Goal: Communication & Community: Participate in discussion

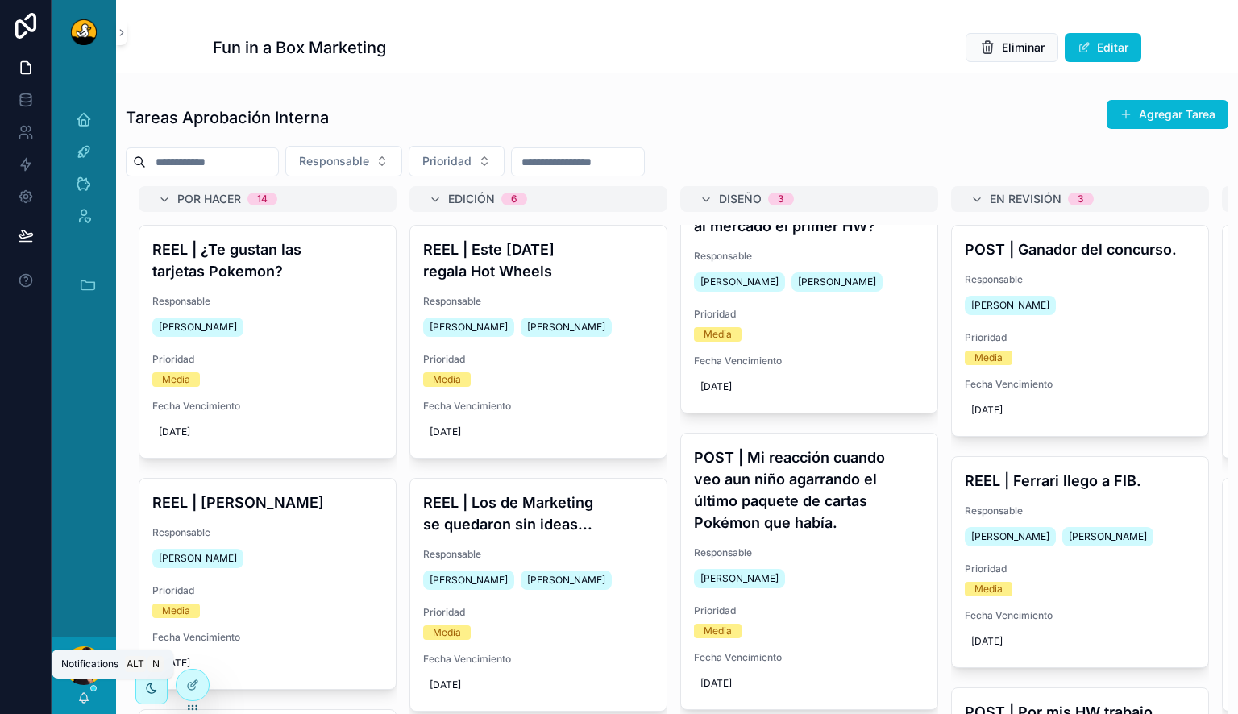
click at [89, 692] on icon "scrollable content" at bounding box center [83, 697] width 13 height 13
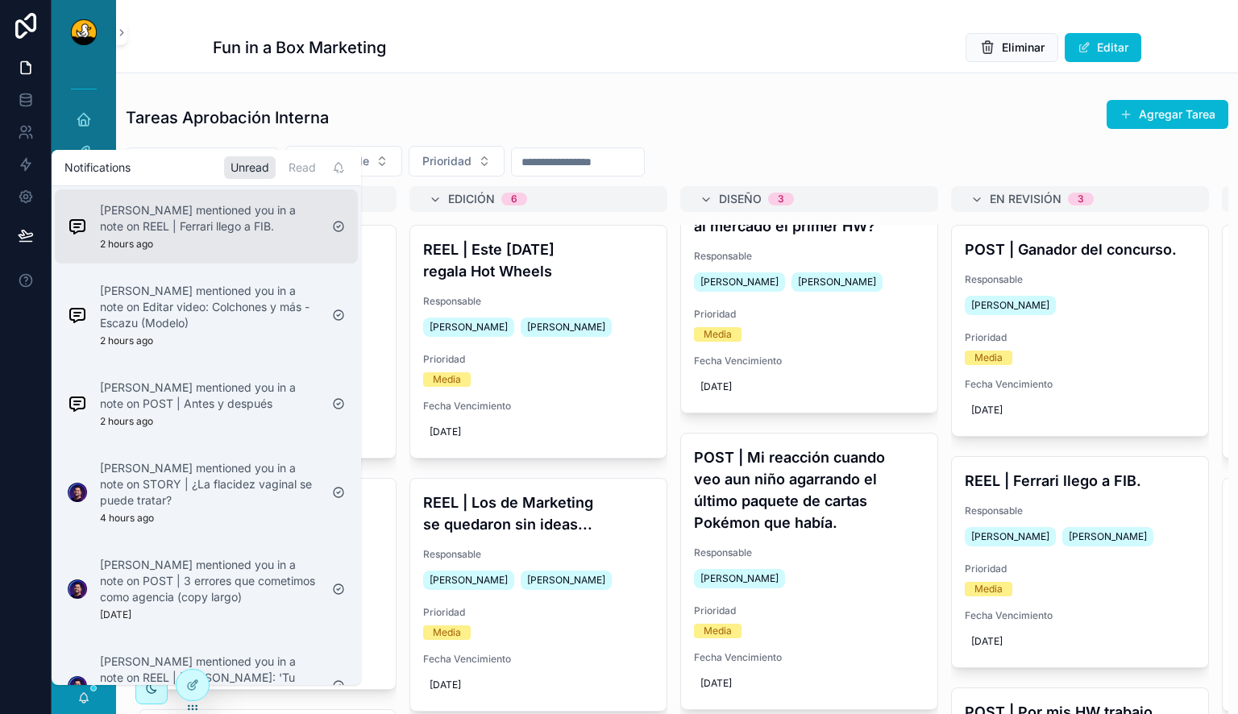
click at [230, 227] on p "Daniel Calderon mentioned you in a note on REEL | Ferrari llego a FIB." at bounding box center [209, 218] width 219 height 32
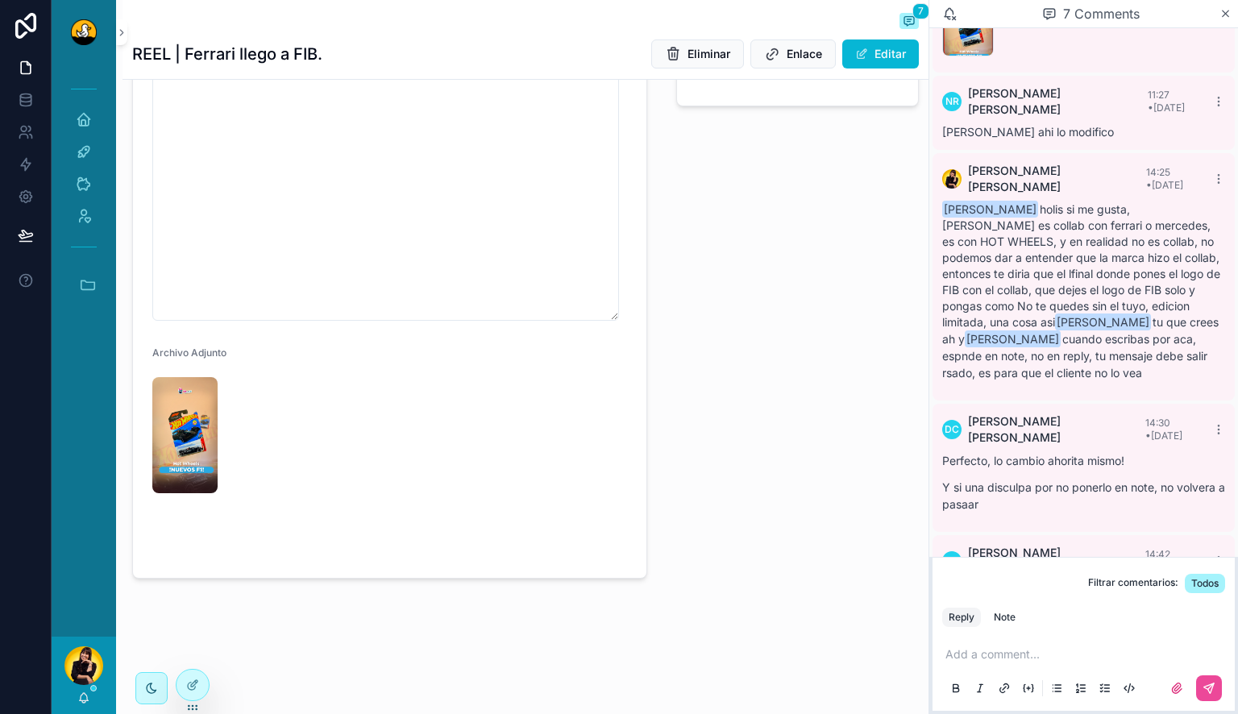
scroll to position [665, 0]
click at [184, 500] on video "scrollable content" at bounding box center [206, 527] width 109 height 55
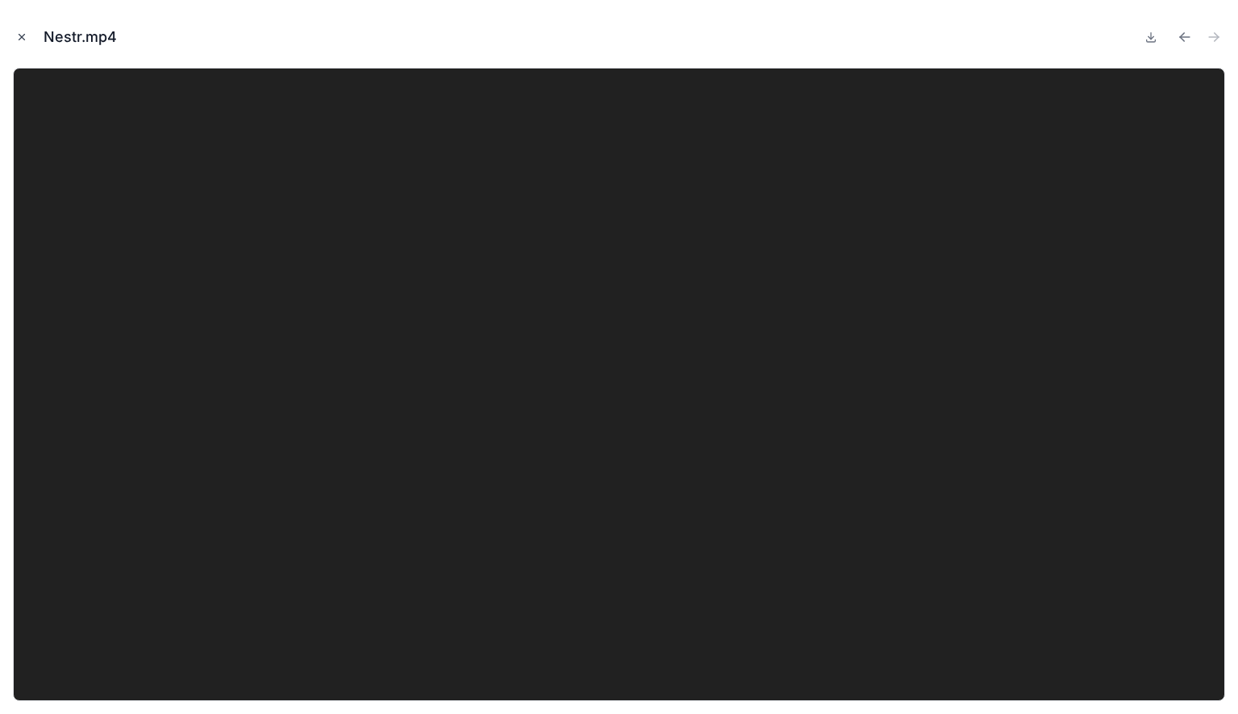
click at [17, 36] on icon "Close modal" at bounding box center [21, 36] width 11 height 11
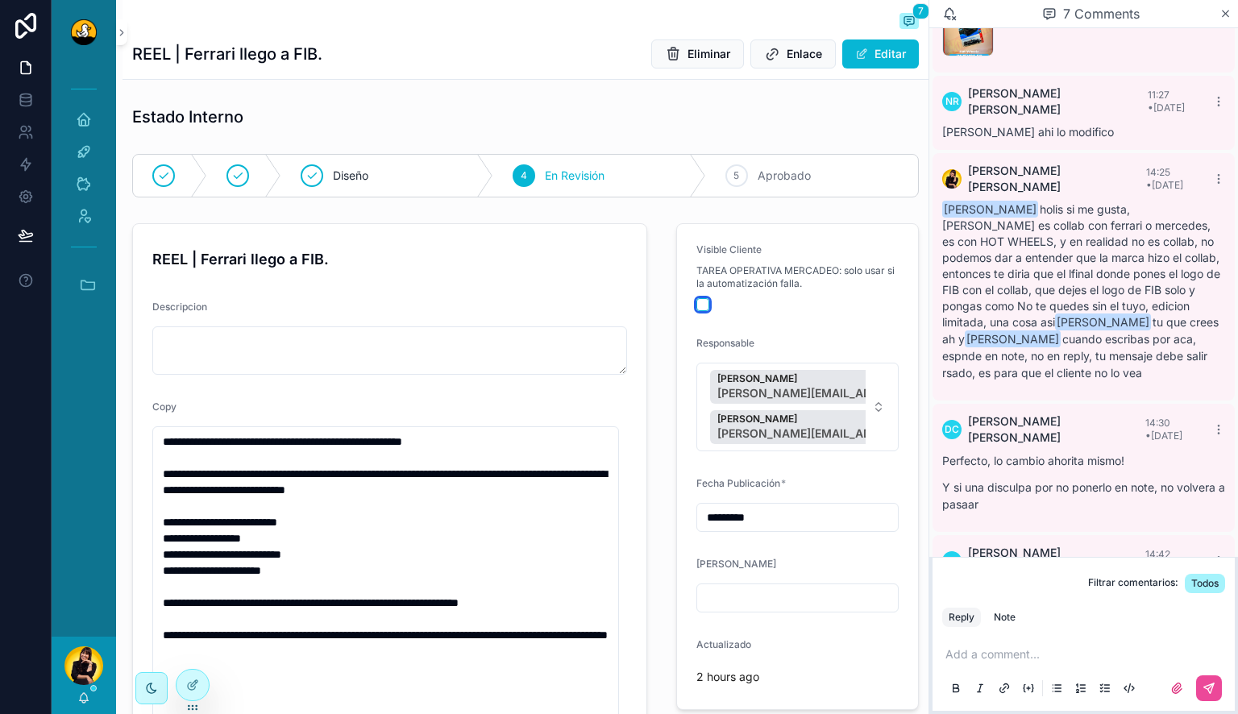
drag, startPoint x: 695, startPoint y: 305, endPoint x: 654, endPoint y: 306, distance: 40.3
click at [696, 305] on button "scrollable content" at bounding box center [702, 304] width 13 height 13
click at [803, 185] on div "5 Aprobado" at bounding box center [812, 176] width 212 height 42
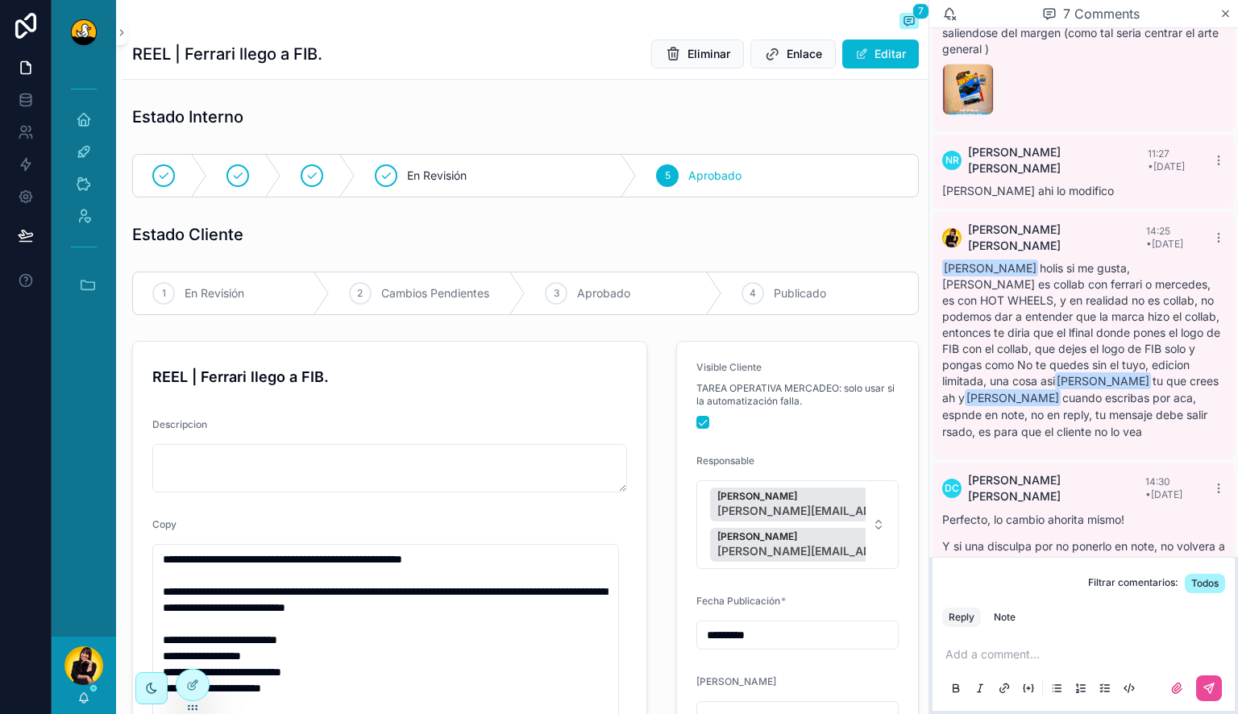
scroll to position [381, 0]
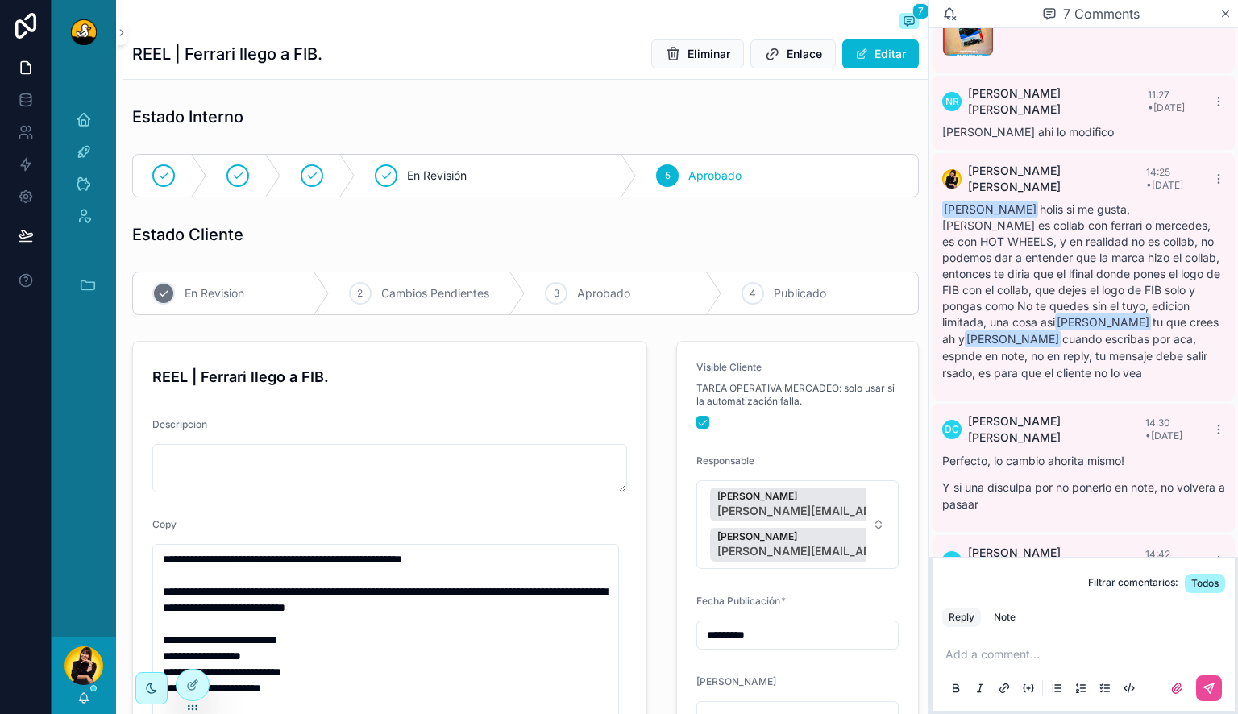
click at [239, 298] on span "En Revisión" at bounding box center [215, 293] width 60 height 16
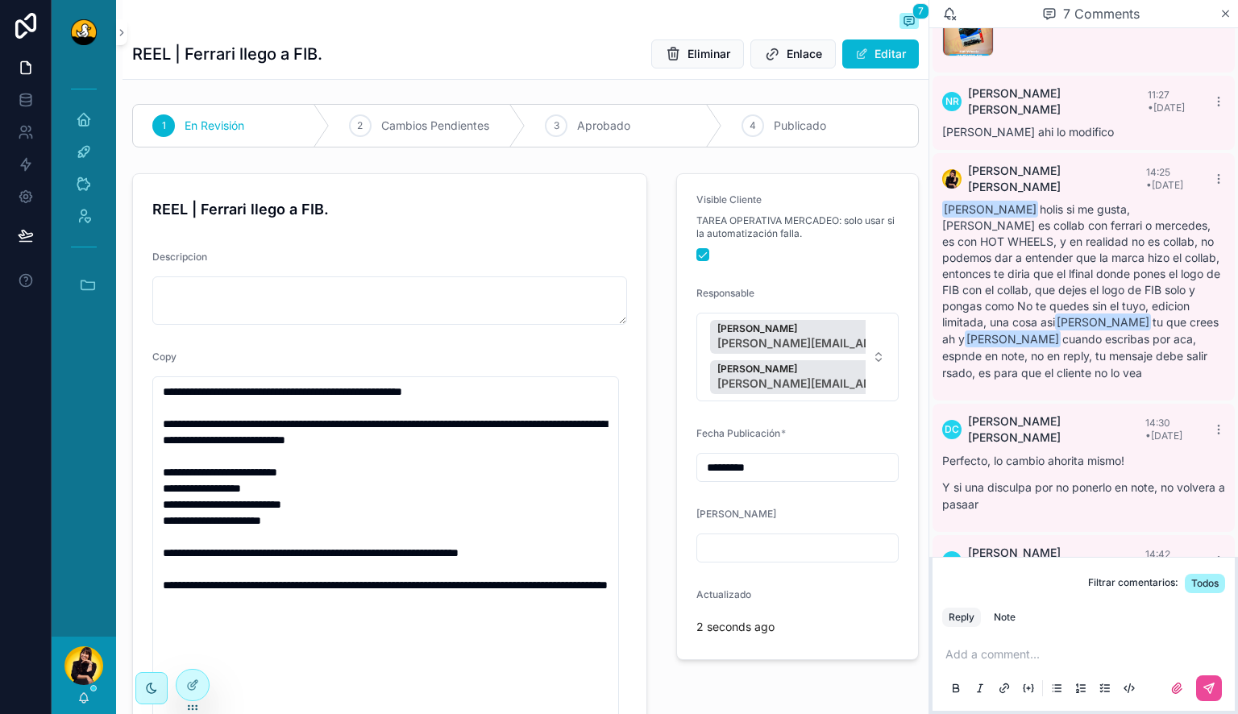
scroll to position [0, 0]
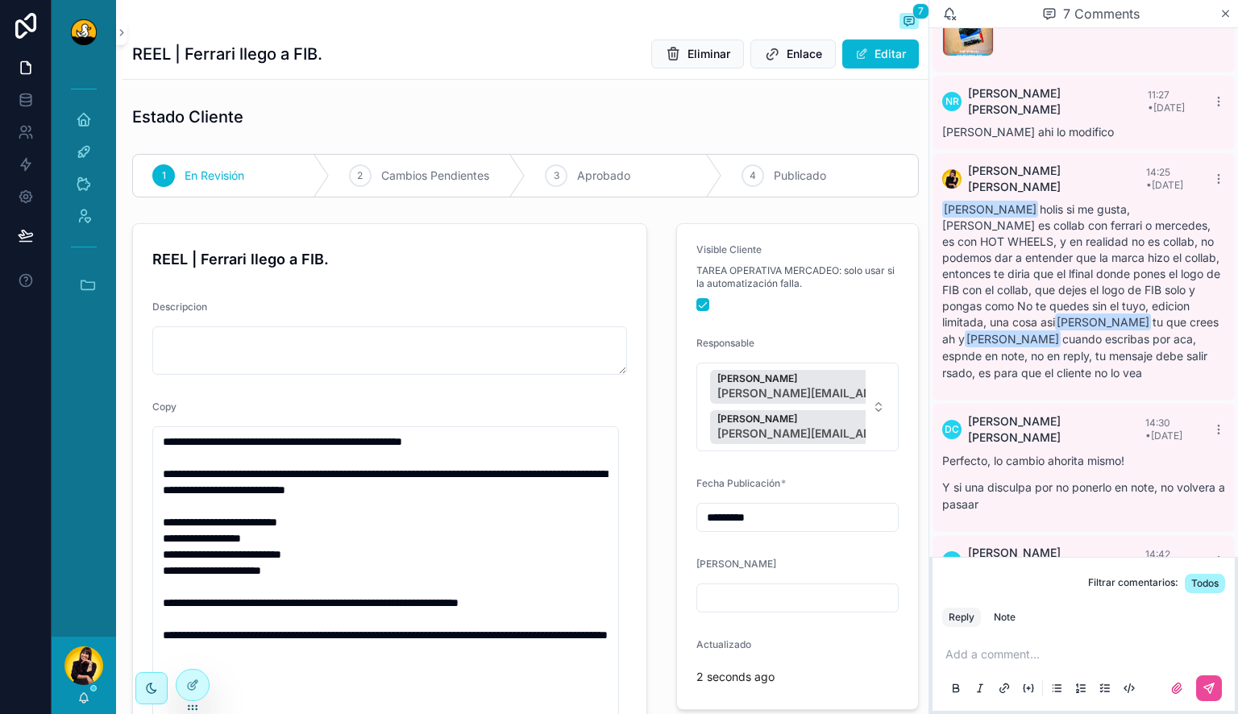
click at [85, 705] on div "[PERSON_NAME]" at bounding box center [84, 675] width 64 height 77
click at [85, 700] on icon "scrollable content" at bounding box center [83, 701] width 3 height 2
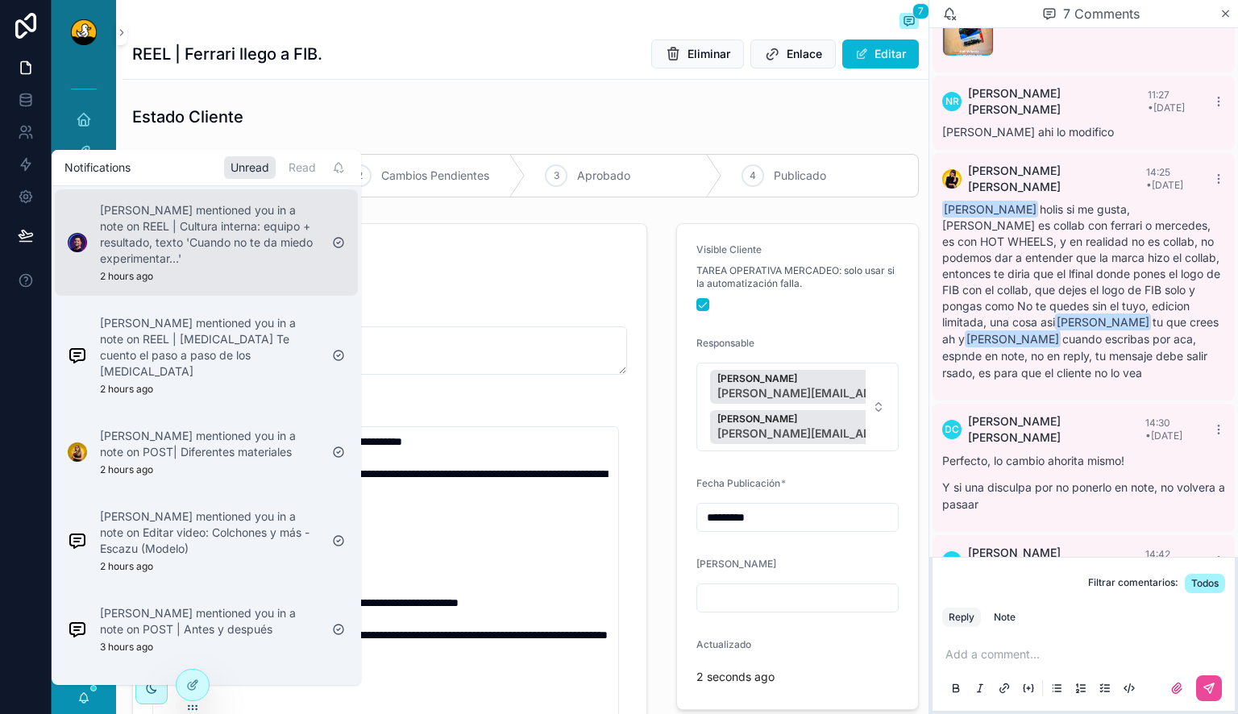
click at [226, 256] on p "Lucas Mateus mentioned you in a note on REEL | Cultura interna: equipo + result…" at bounding box center [209, 234] width 219 height 64
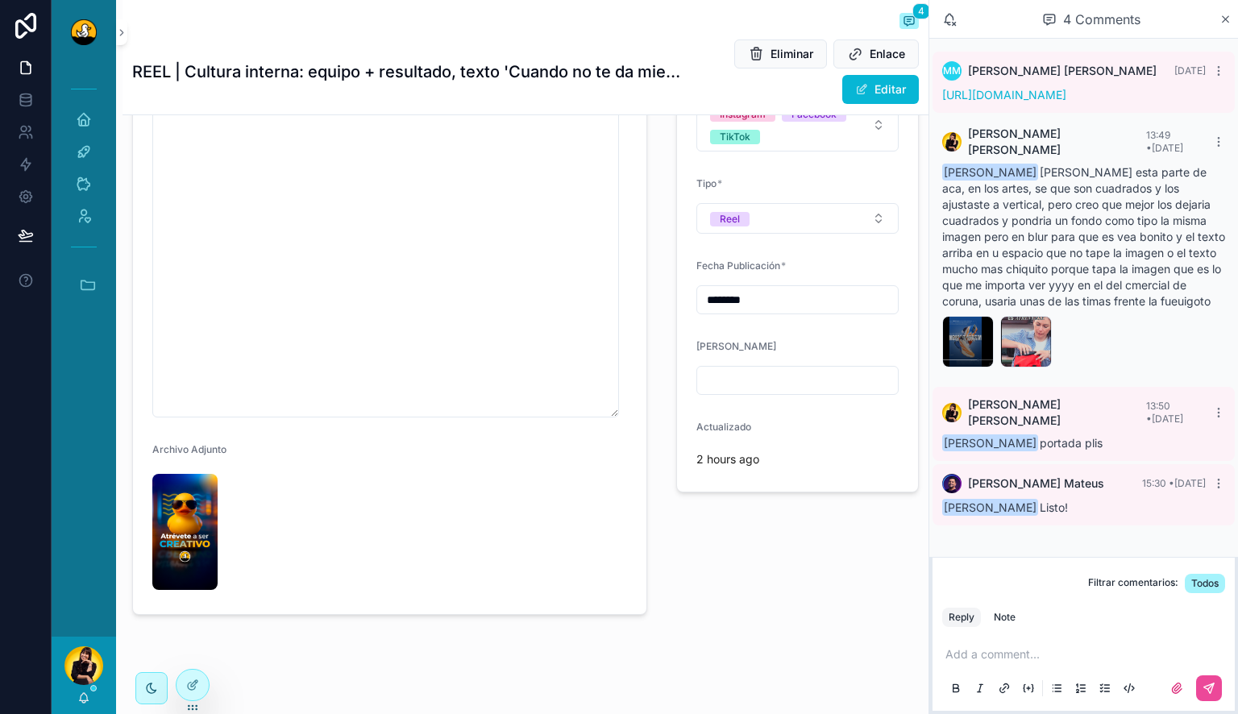
scroll to position [600, 0]
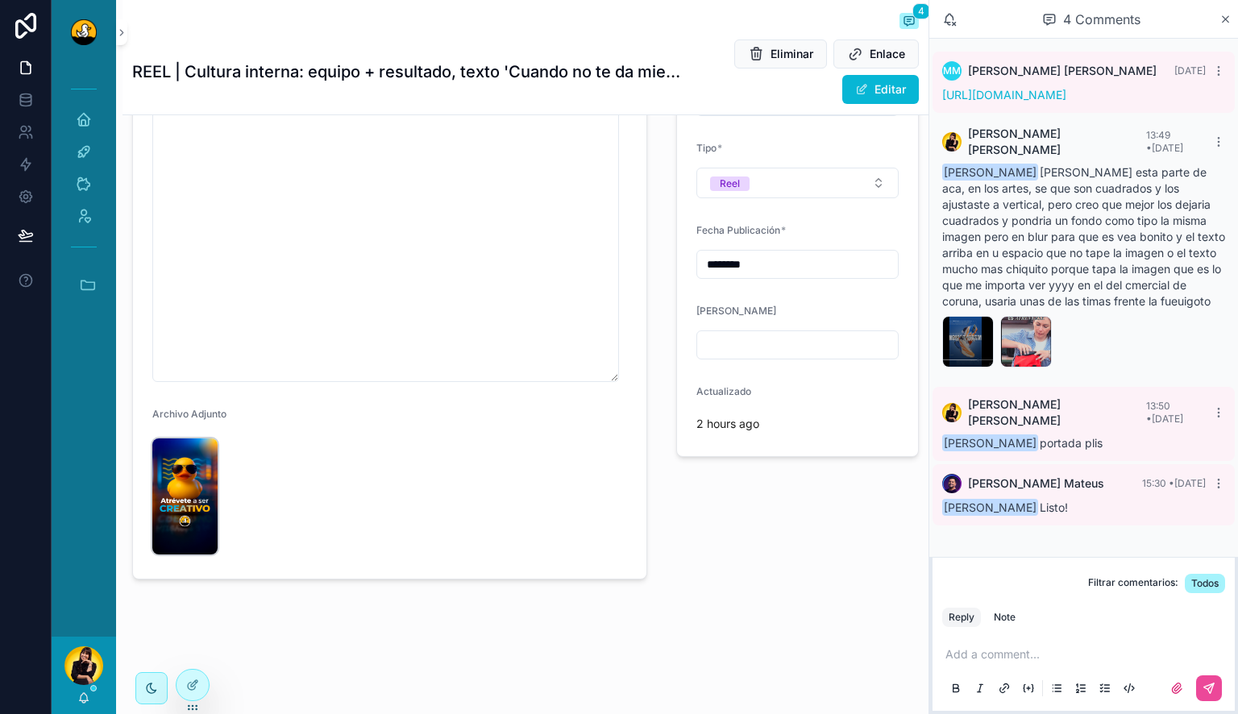
click at [194, 502] on img "scrollable content" at bounding box center [184, 496] width 65 height 116
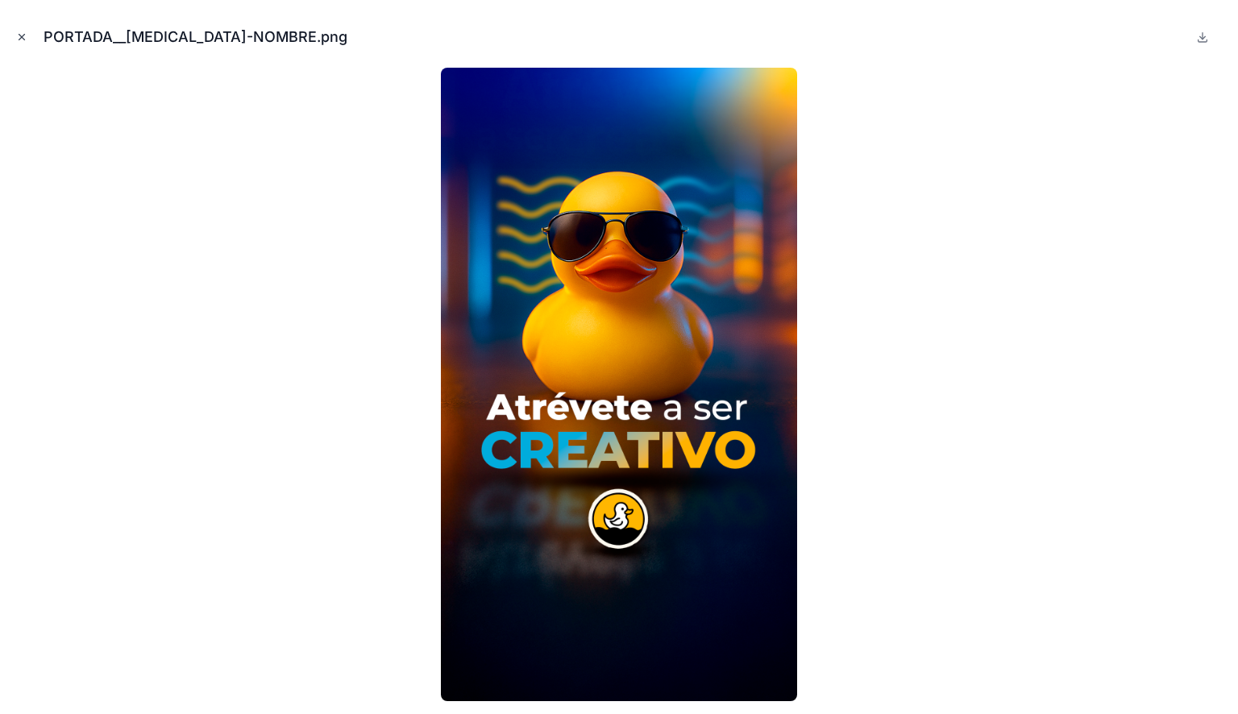
click at [25, 39] on icon "Close modal" at bounding box center [21, 36] width 11 height 11
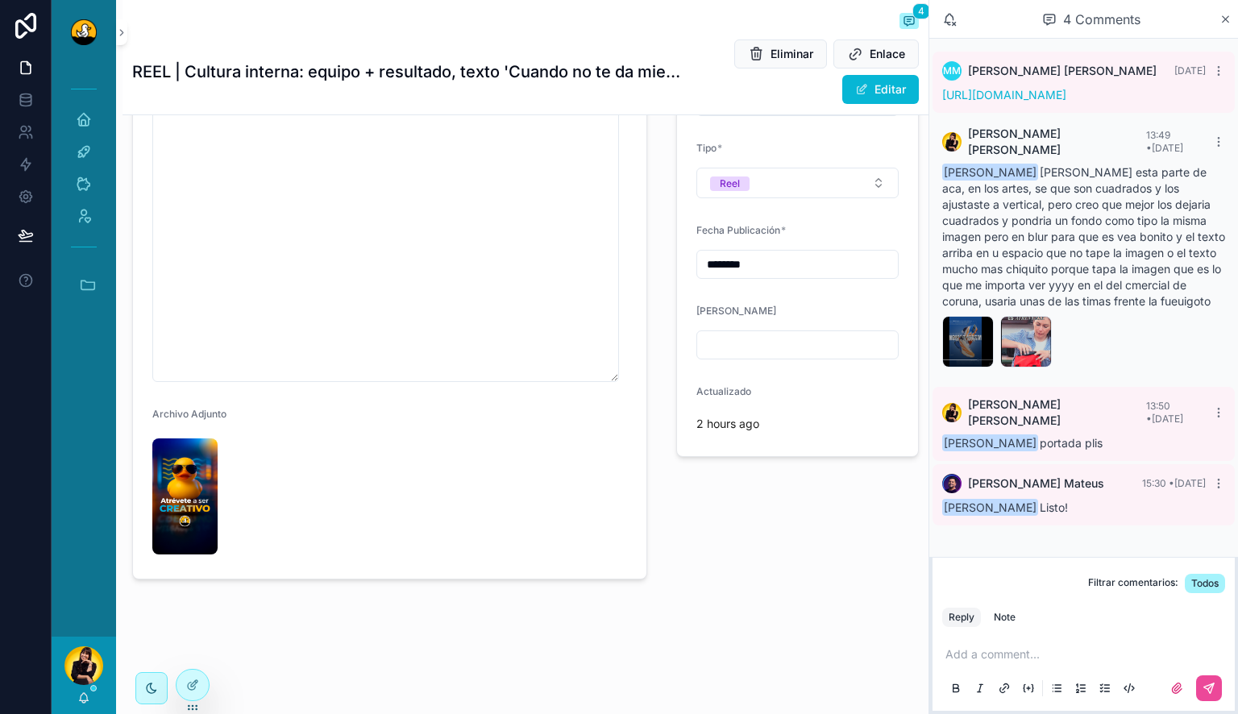
click at [981, 654] on p "scrollable content" at bounding box center [1086, 654] width 283 height 16
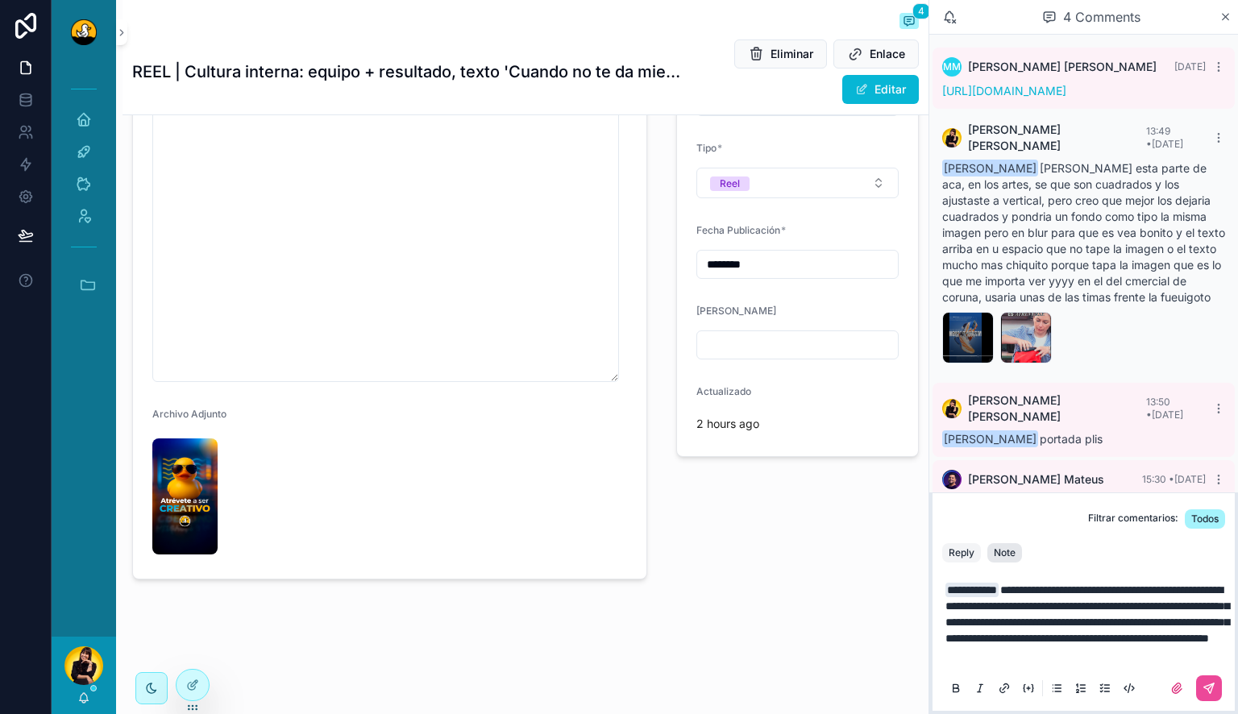
click at [1003, 546] on div "Note" at bounding box center [1005, 552] width 22 height 13
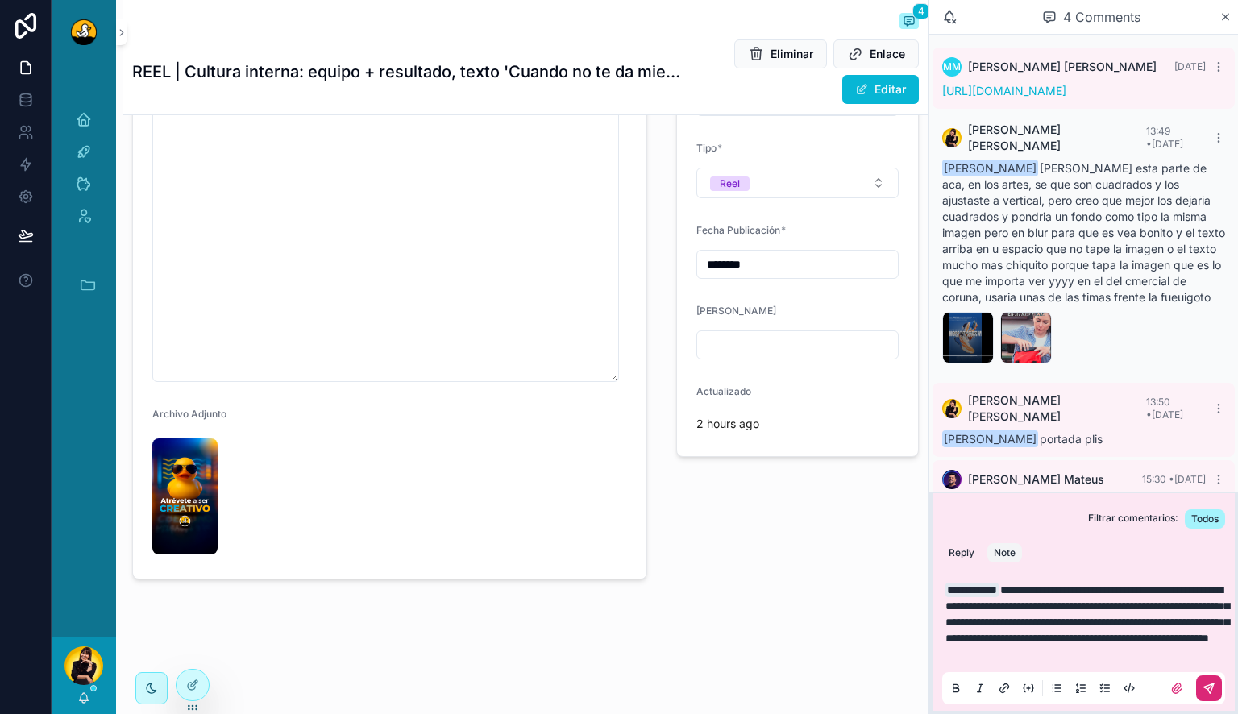
click at [1202, 687] on button "scrollable content" at bounding box center [1209, 688] width 26 height 26
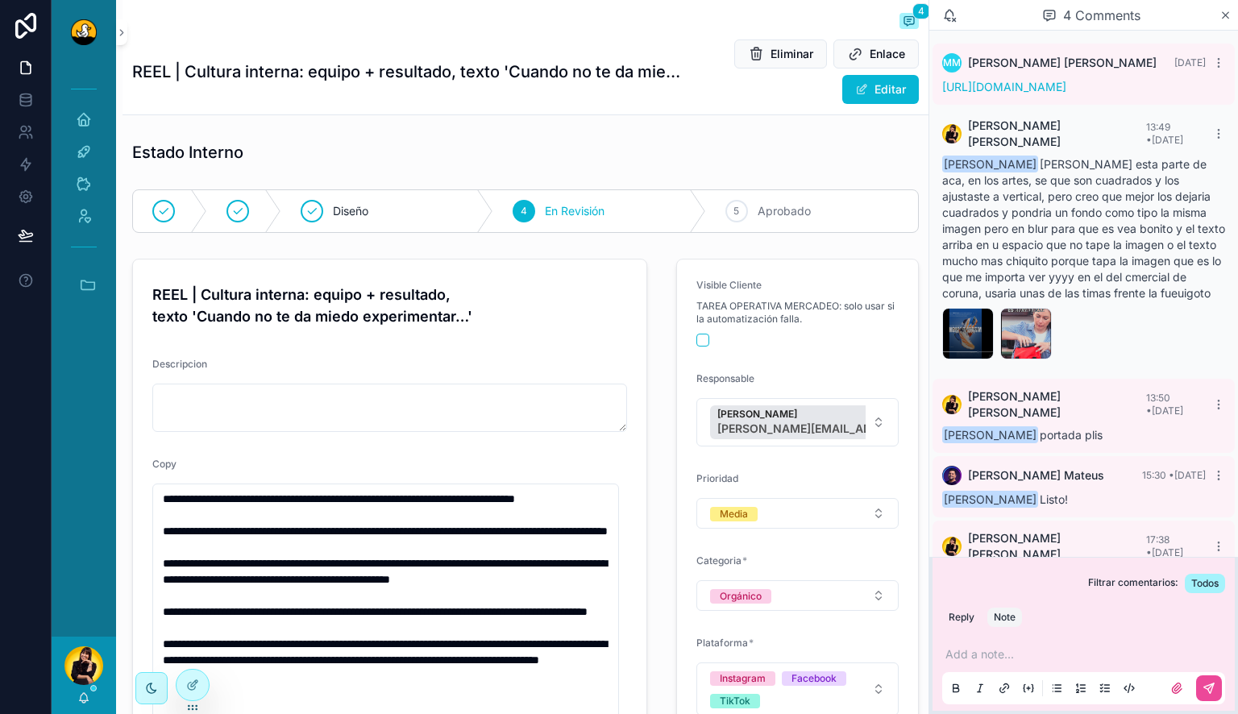
click at [76, 700] on div "[PERSON_NAME]" at bounding box center [84, 675] width 64 height 77
click at [83, 698] on icon "scrollable content" at bounding box center [83, 697] width 13 height 13
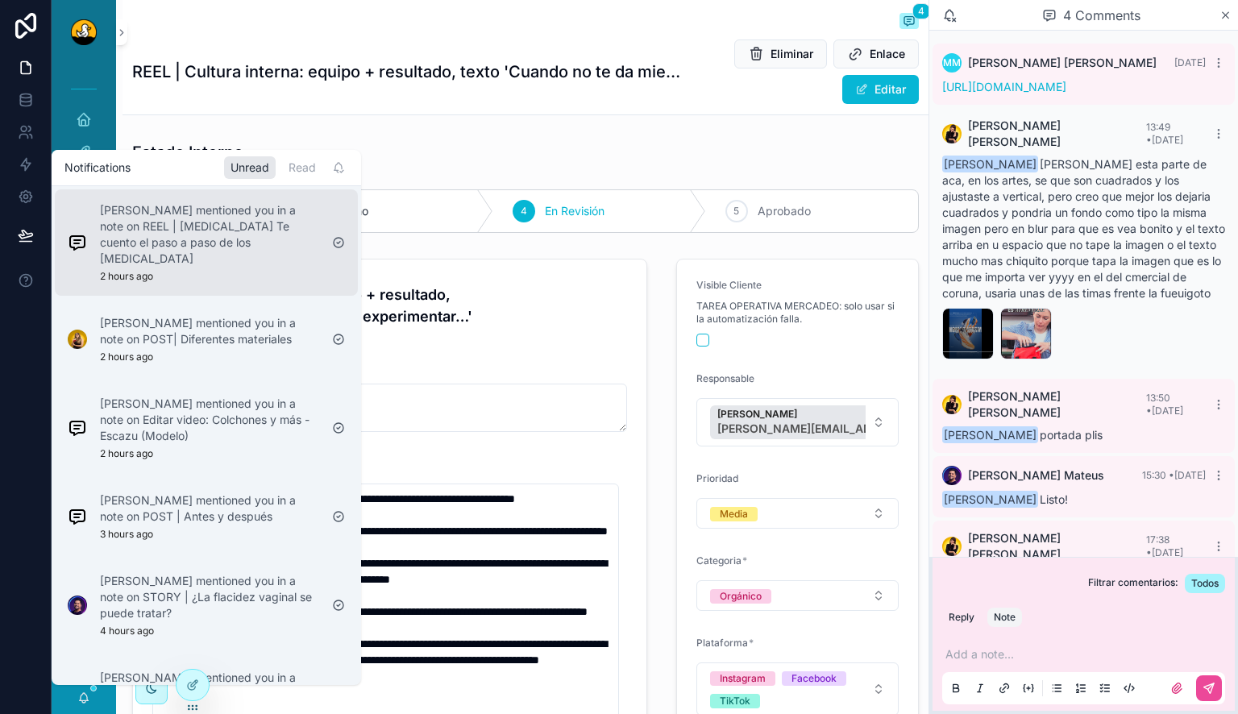
click at [196, 262] on div "Miguel Madriz mentioned you in a note on REEL | PIERCING Te cuento el paso a pa…" at bounding box center [209, 242] width 219 height 81
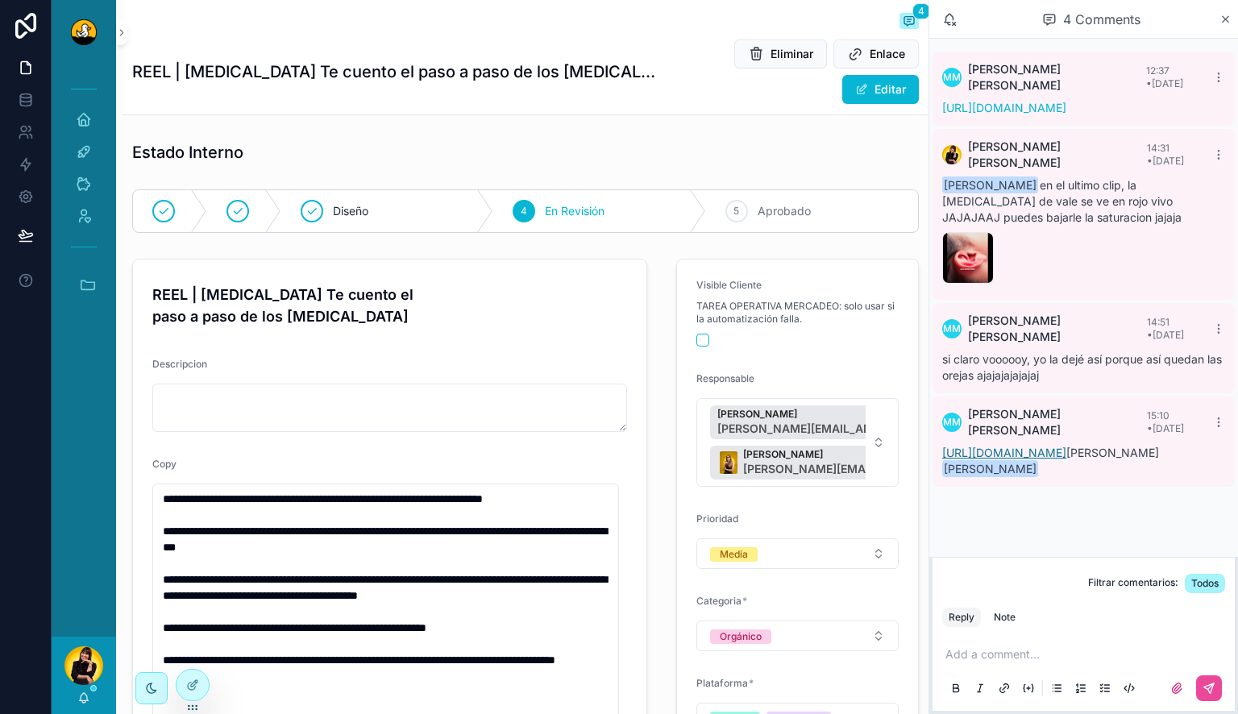
click at [1065, 446] on link "https://drive.google.com/drive/folders/1GuKgablRf9yvCEFWc1ut9Ip6iJ0Efc5r?usp=dr…" at bounding box center [1004, 453] width 124 height 14
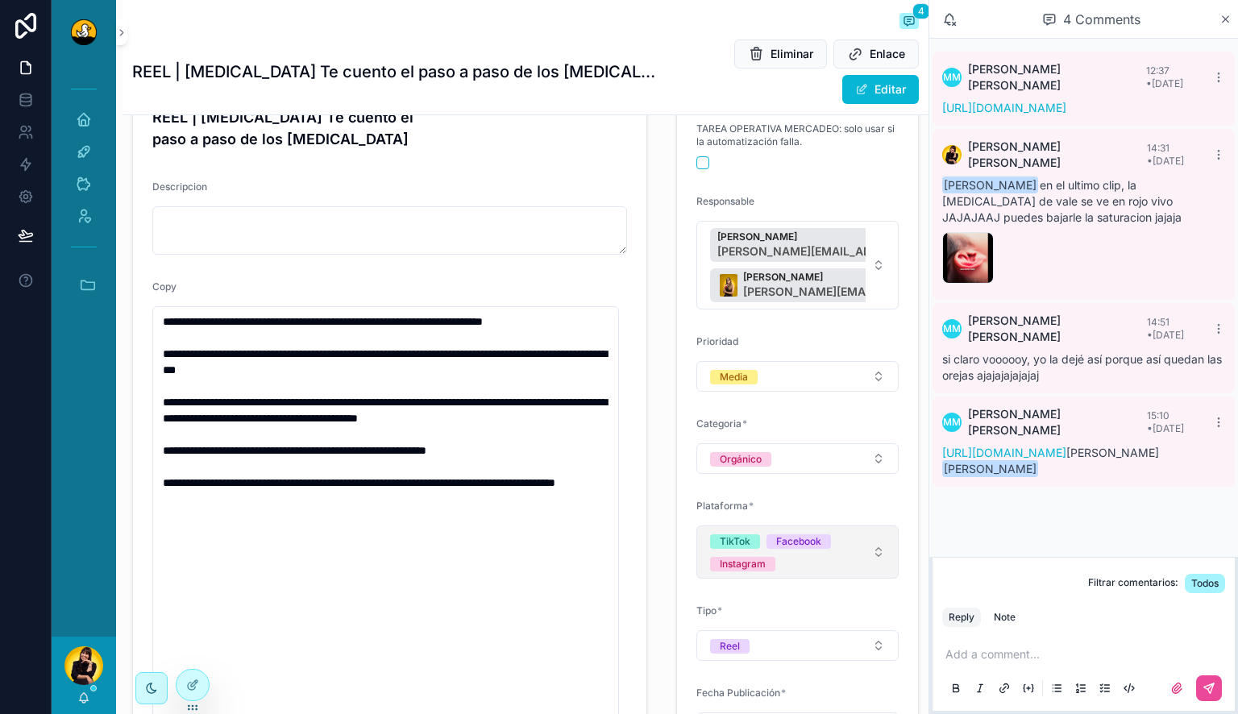
scroll to position [157, 0]
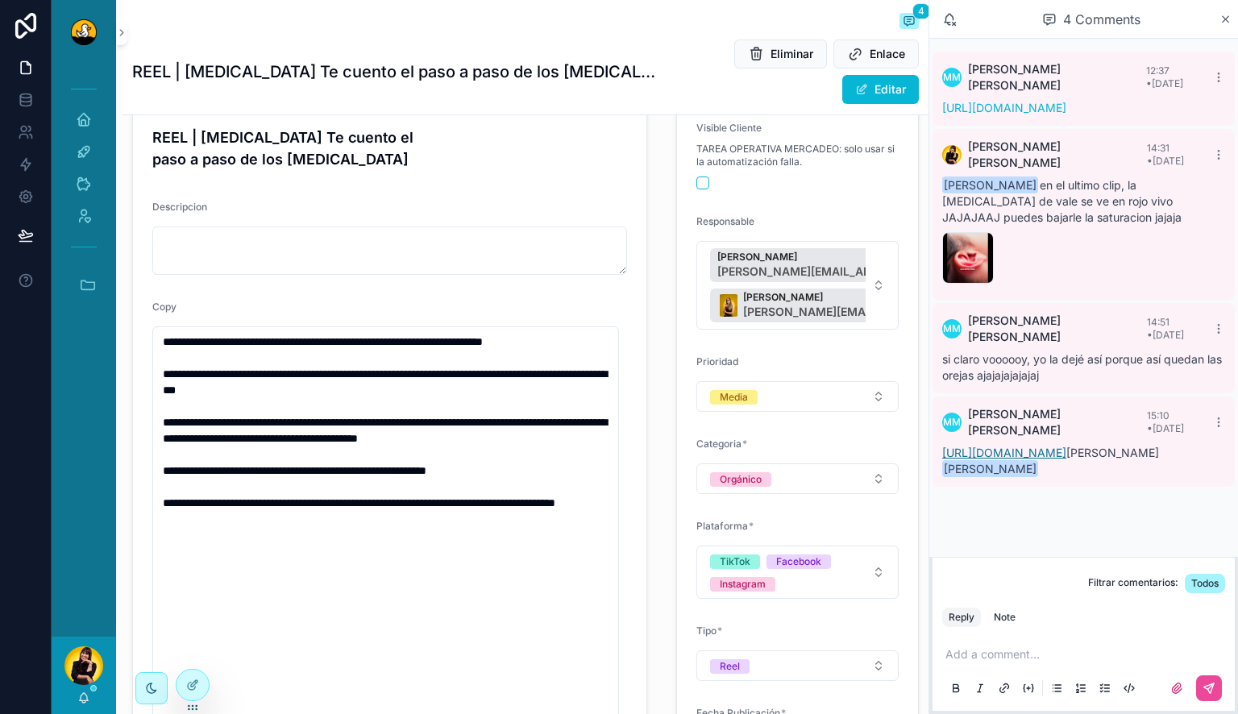
click at [1046, 446] on link "https://drive.google.com/drive/folders/1GuKgablRf9yvCEFWc1ut9Ip6iJ0Efc5r?usp=dr…" at bounding box center [1004, 453] width 124 height 14
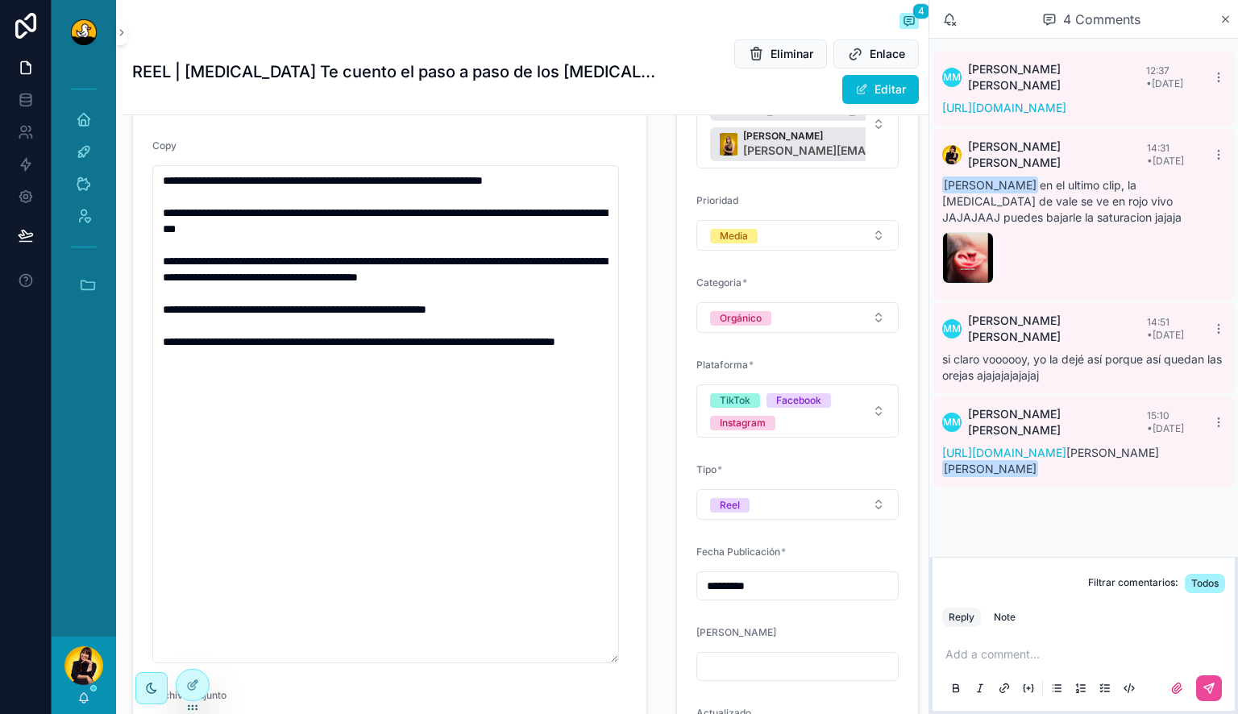
scroll to position [0, 0]
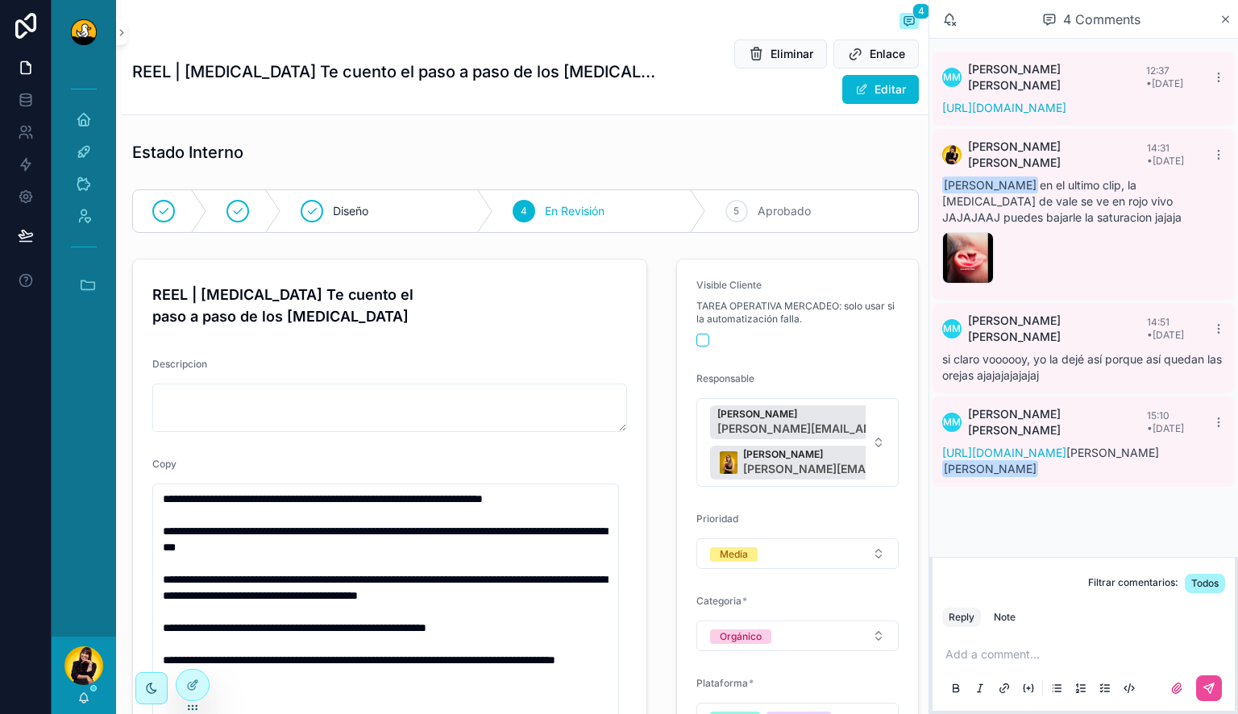
click at [1056, 650] on p "scrollable content" at bounding box center [1086, 654] width 283 height 16
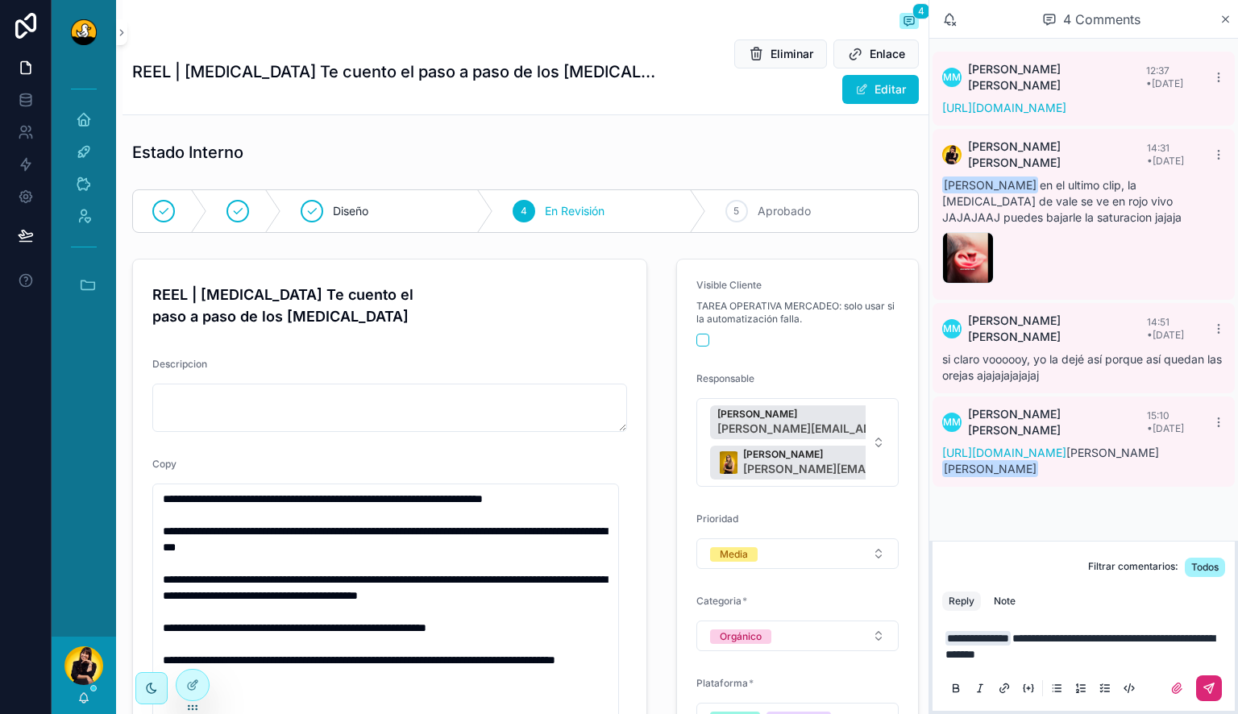
click at [1209, 695] on button "scrollable content" at bounding box center [1209, 688] width 26 height 26
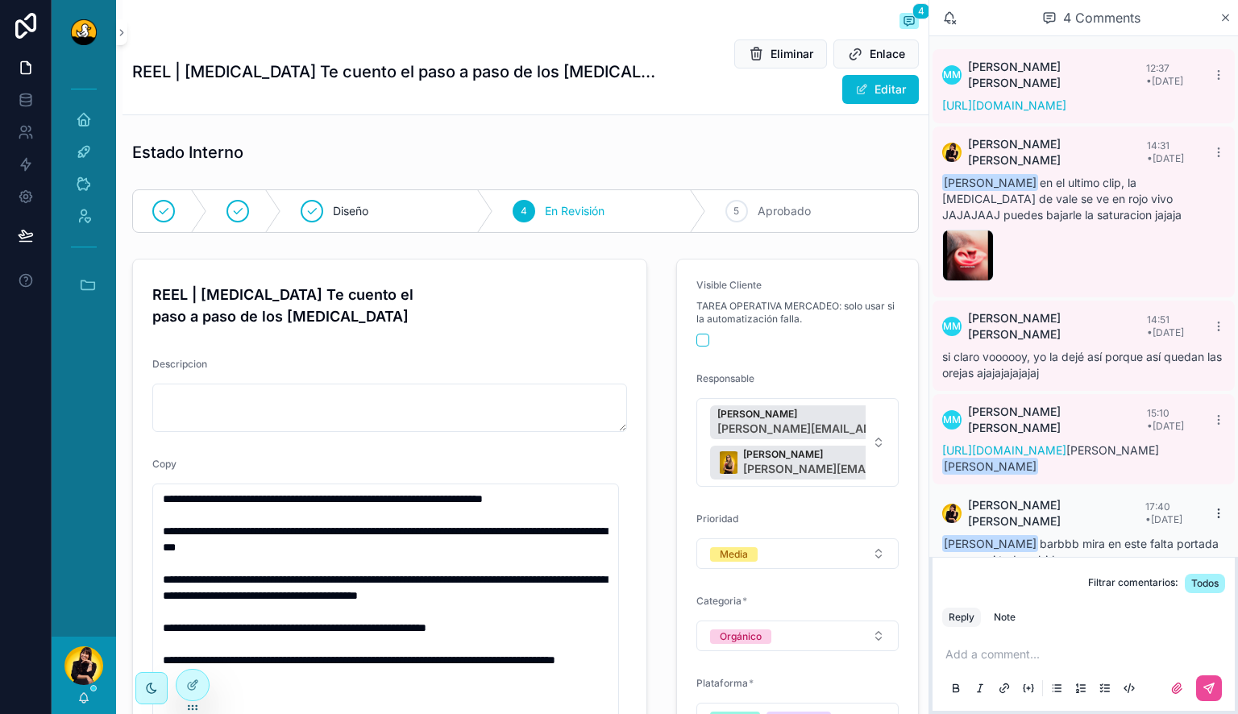
click at [1212, 507] on icon "scrollable content" at bounding box center [1218, 513] width 13 height 13
click at [1194, 462] on span "Delete comment" at bounding box center [1188, 460] width 76 height 13
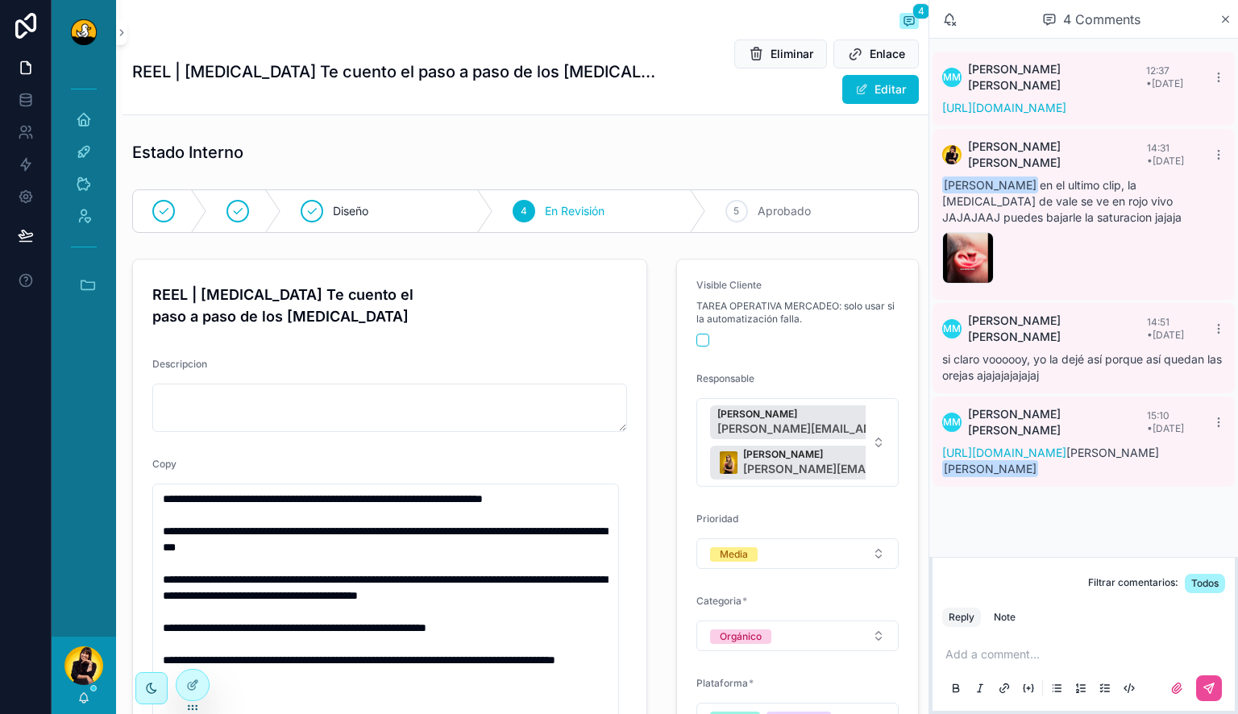
click at [1066, 653] on p "scrollable content" at bounding box center [1086, 654] width 283 height 16
click at [996, 611] on div "Note" at bounding box center [1005, 617] width 22 height 13
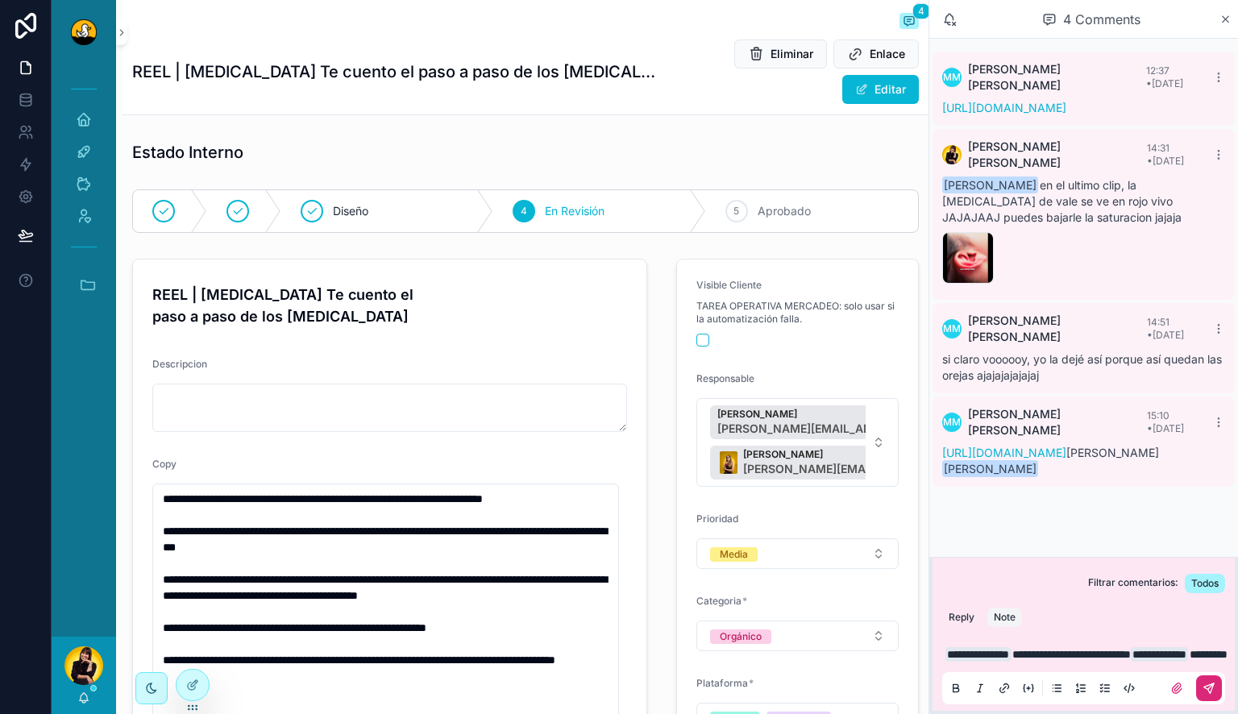
click at [1207, 687] on icon "scrollable content" at bounding box center [1208, 688] width 13 height 13
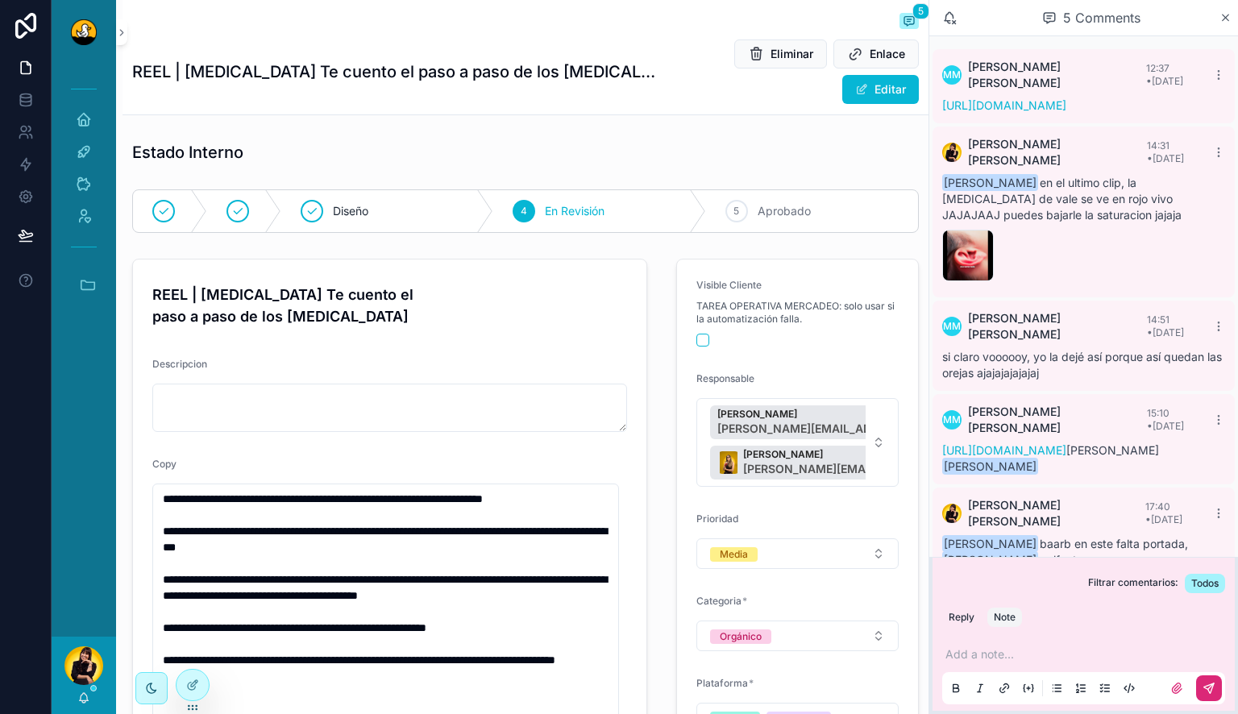
click at [85, 691] on div "[PERSON_NAME]" at bounding box center [84, 675] width 64 height 77
click at [84, 699] on icon "scrollable content" at bounding box center [83, 697] width 13 height 13
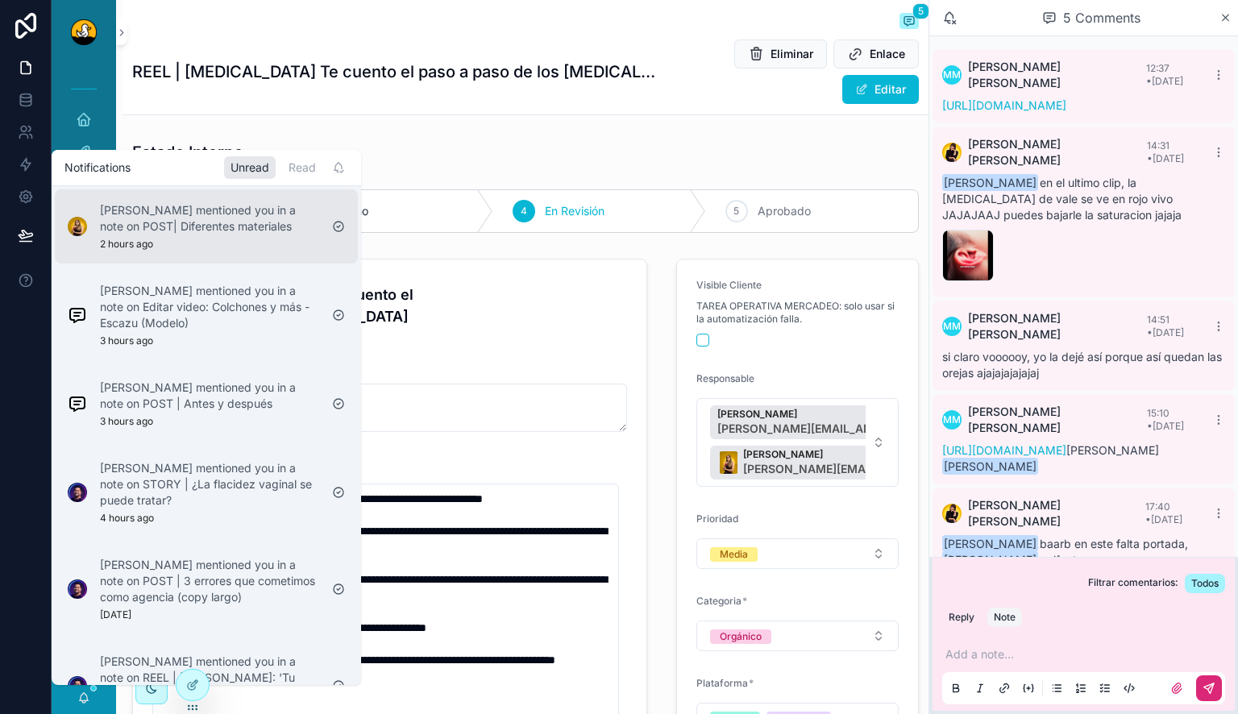
click at [173, 243] on div "Barbara Argotte mentioned you in a note on POST| Diferentes materiales 2 hours …" at bounding box center [209, 226] width 219 height 48
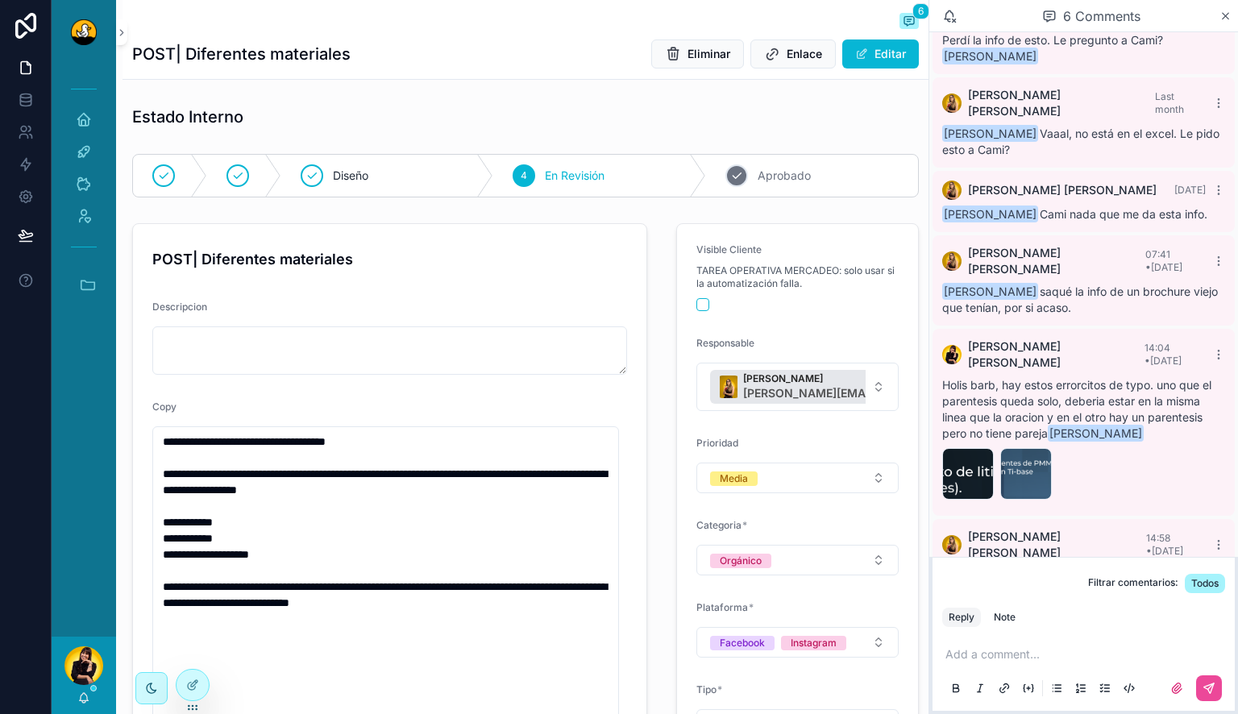
click at [730, 177] on icon "scrollable content" at bounding box center [736, 175] width 13 height 13
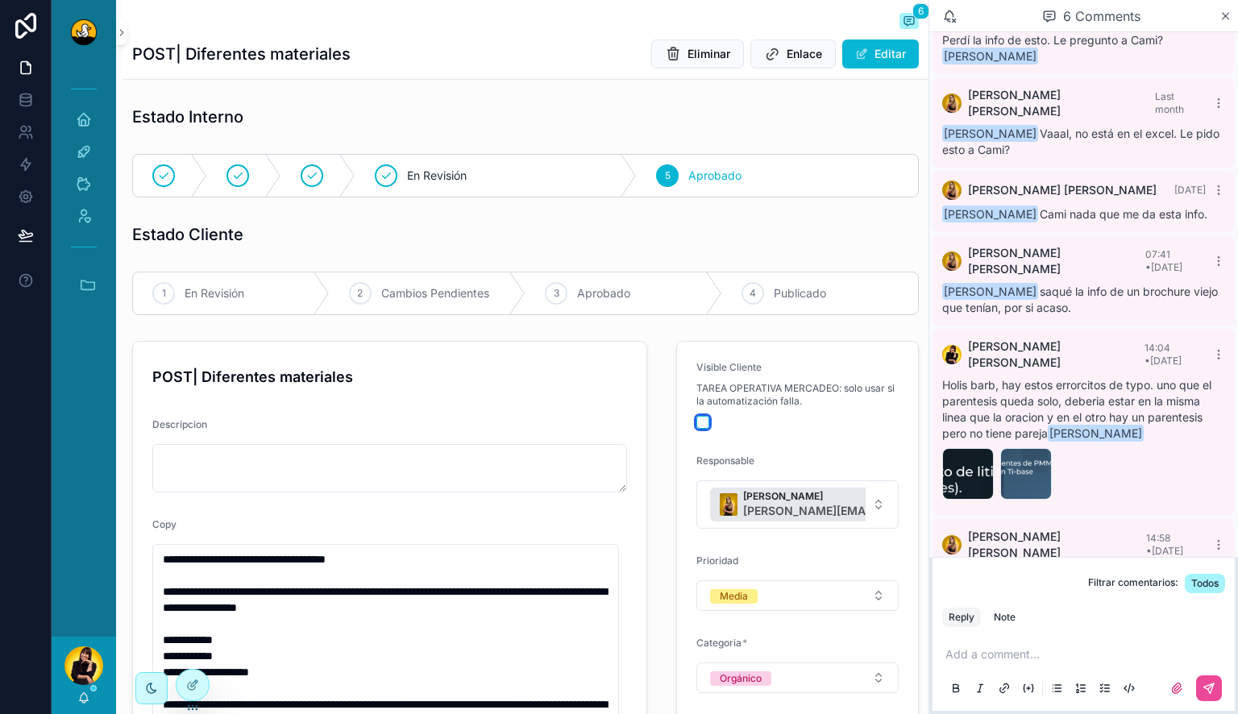
click at [696, 421] on button "scrollable content" at bounding box center [702, 422] width 13 height 13
click at [165, 287] on icon "scrollable content" at bounding box center [163, 293] width 13 height 13
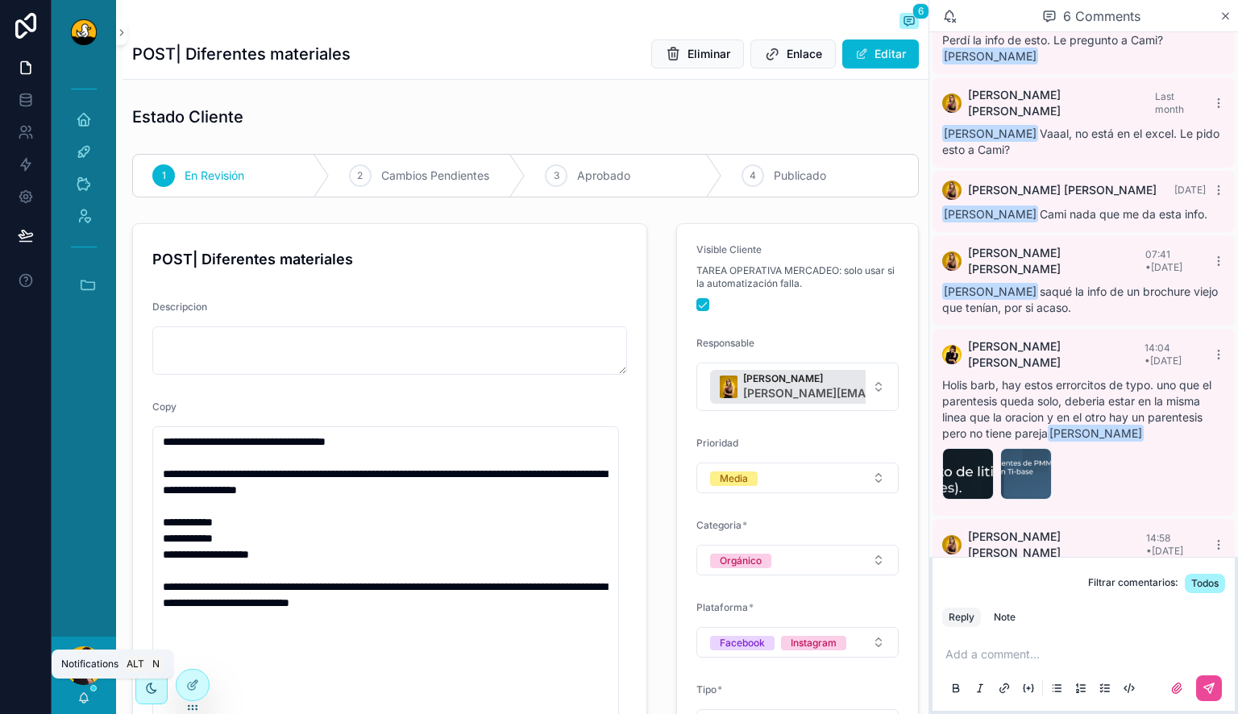
click at [91, 703] on div "[PERSON_NAME]" at bounding box center [84, 675] width 64 height 77
click at [87, 696] on icon "scrollable content" at bounding box center [84, 696] width 9 height 7
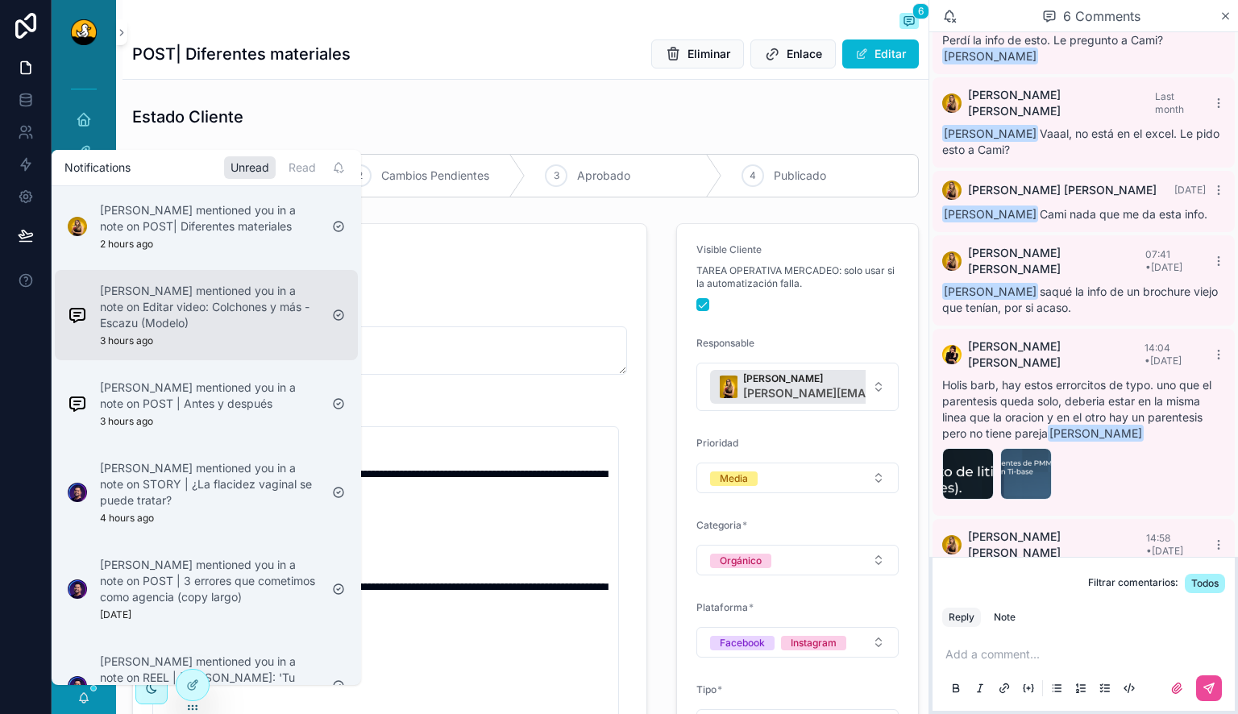
click at [189, 313] on p "Jose Humberto Blanco Trejo mentioned you in a note on Editar video: Colchones y…" at bounding box center [209, 307] width 219 height 48
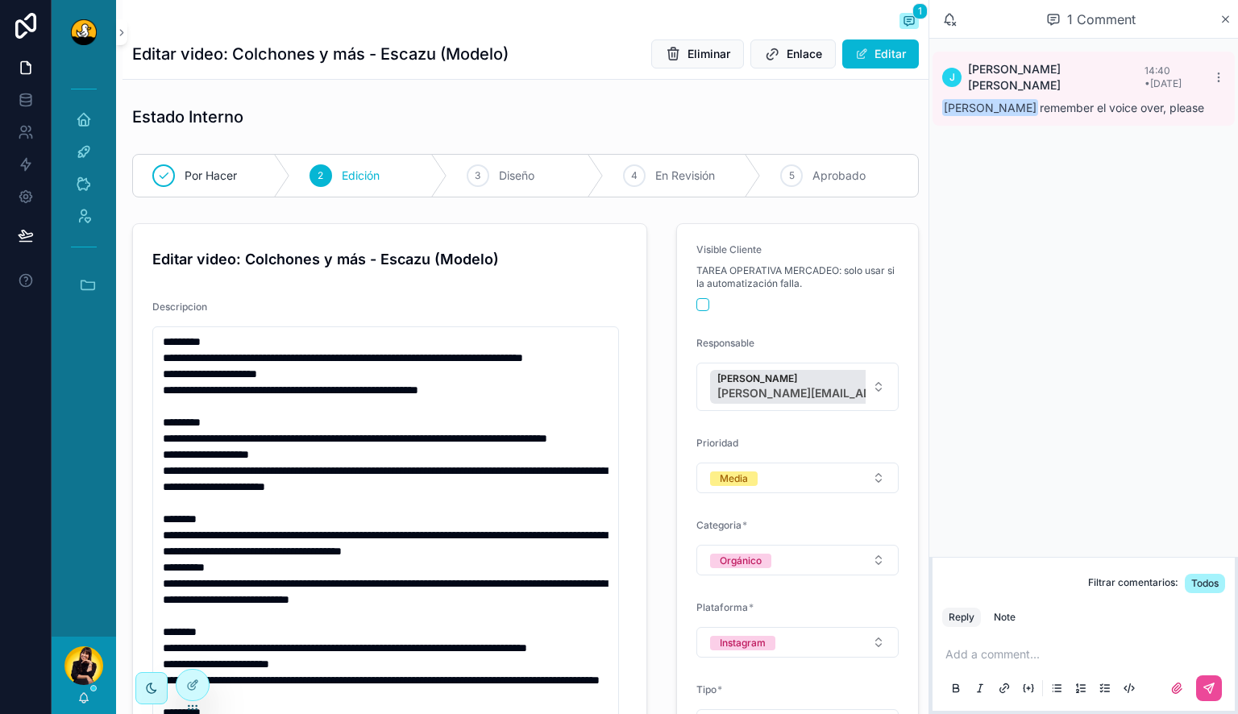
scroll to position [48, 0]
click at [89, 702] on icon "scrollable content" at bounding box center [83, 697] width 13 height 13
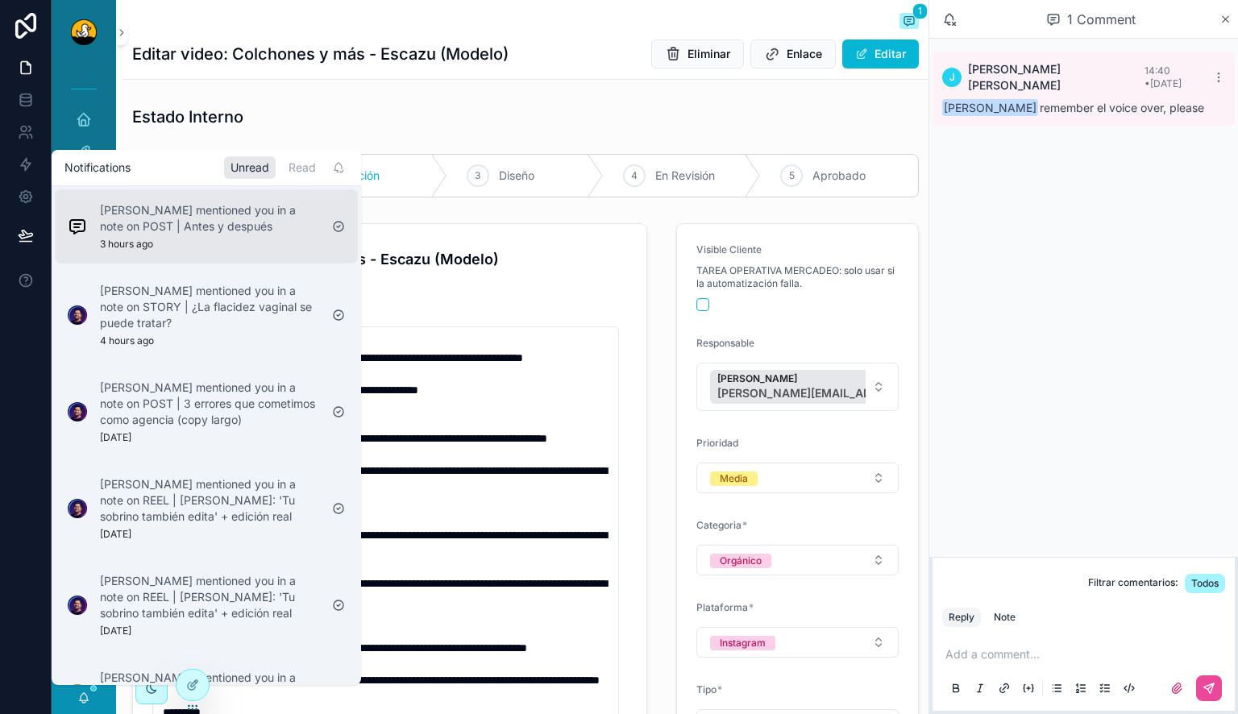
click at [174, 229] on p "Noelia Robles mentioned you in a note on POST | Antes y después" at bounding box center [209, 218] width 219 height 32
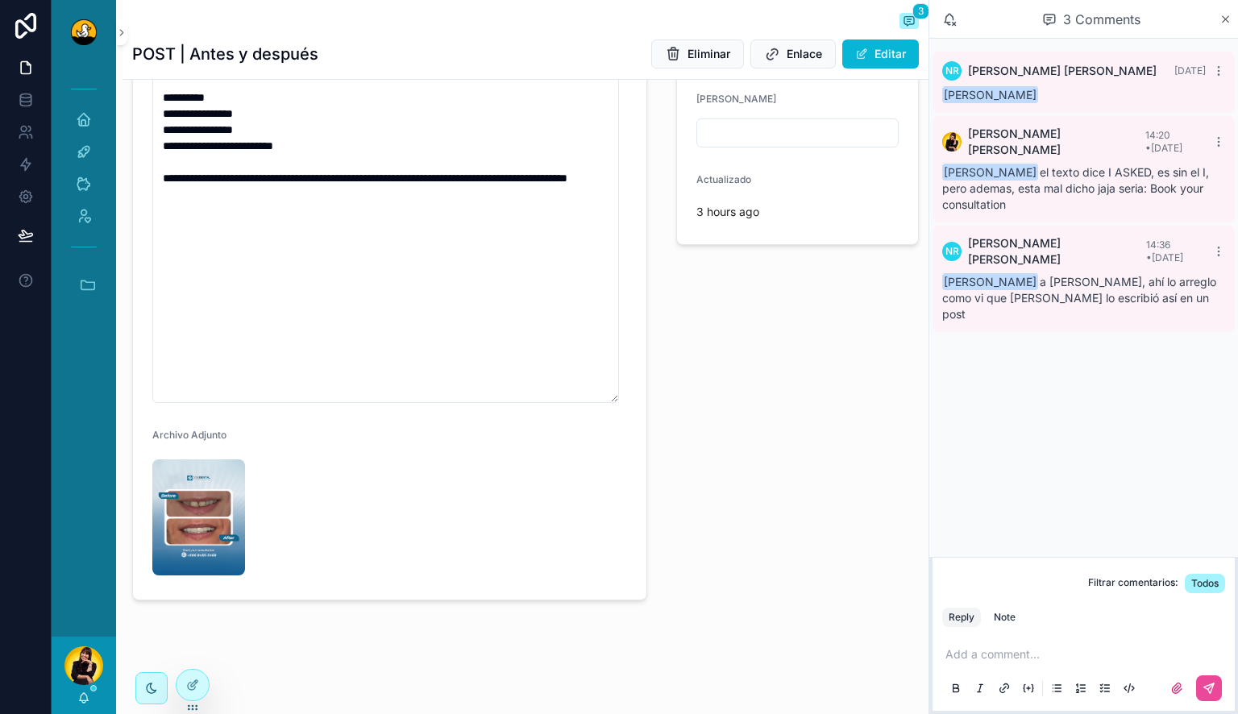
scroll to position [446, 0]
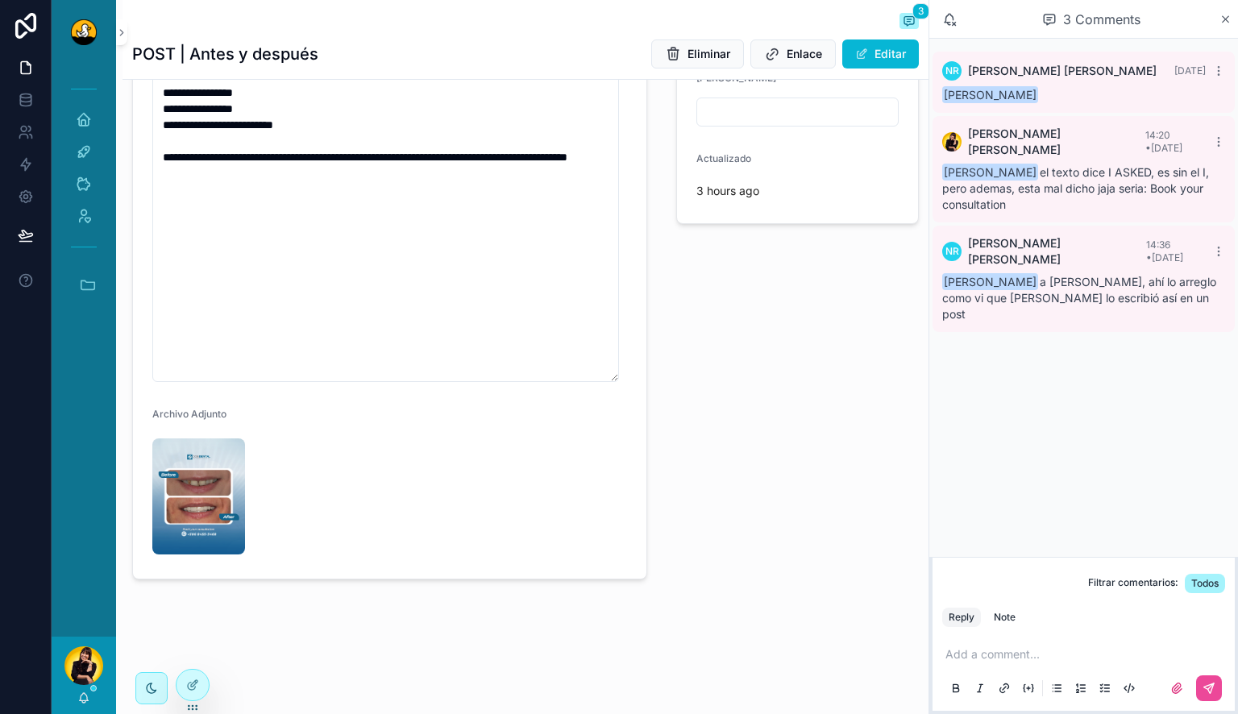
click at [245, 515] on div "scrollable content" at bounding box center [206, 496] width 109 height 116
click at [202, 517] on img "scrollable content" at bounding box center [198, 496] width 93 height 116
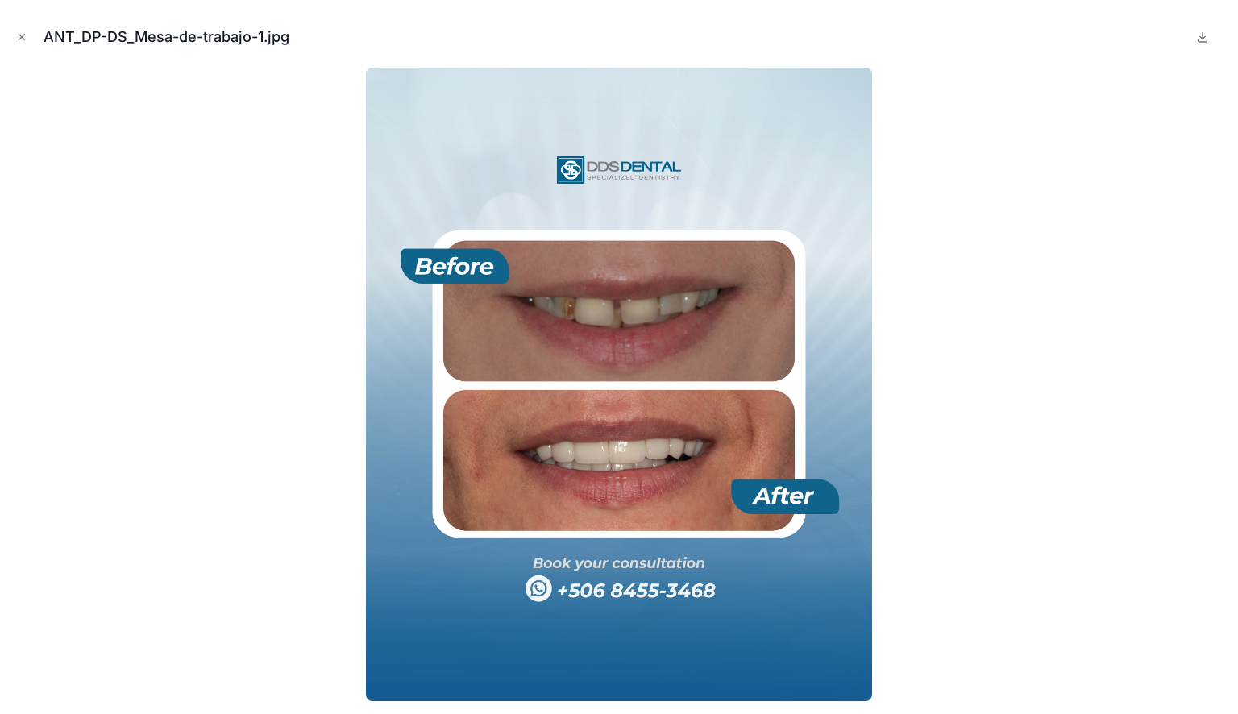
click at [243, 451] on div at bounding box center [619, 384] width 1212 height 633
click at [23, 35] on icon "Close modal" at bounding box center [21, 36] width 11 height 11
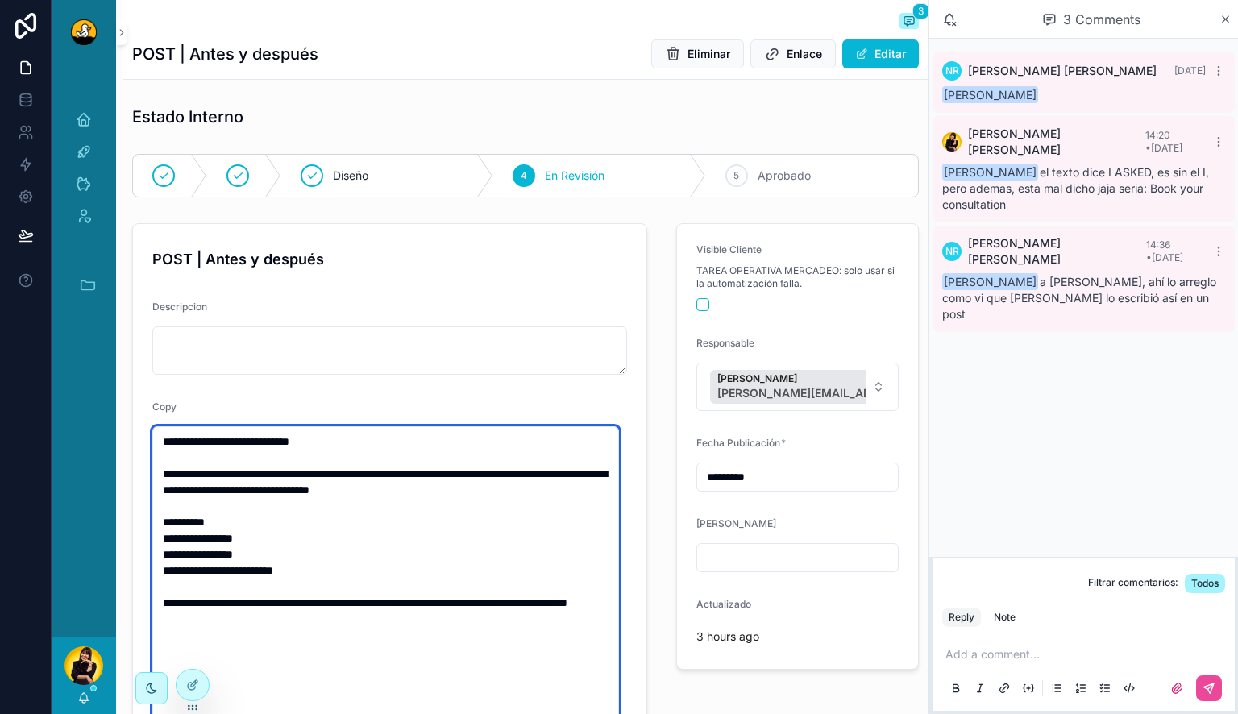
drag, startPoint x: 430, startPoint y: 471, endPoint x: 541, endPoint y: 641, distance: 202.7
click at [541, 641] on textarea "**********" at bounding box center [385, 626] width 467 height 401
click at [463, 534] on textarea "**********" at bounding box center [385, 626] width 467 height 401
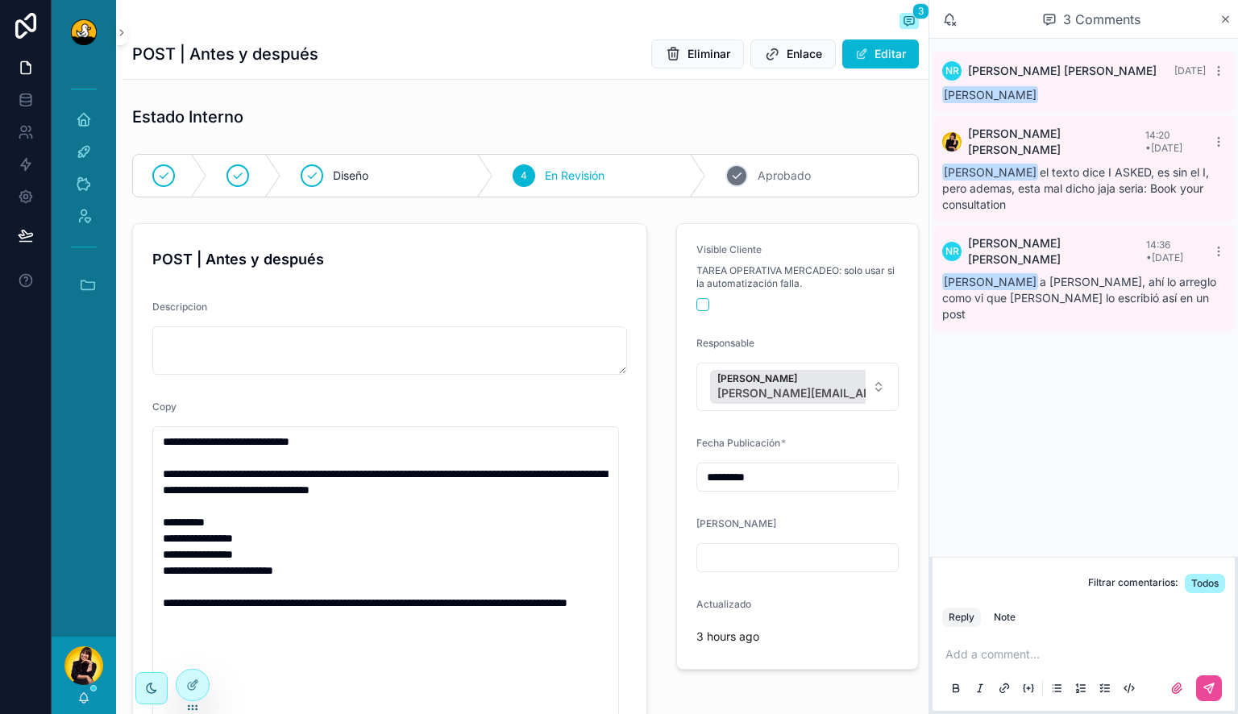
click at [757, 180] on span "Aprobado" at bounding box center [783, 176] width 53 height 16
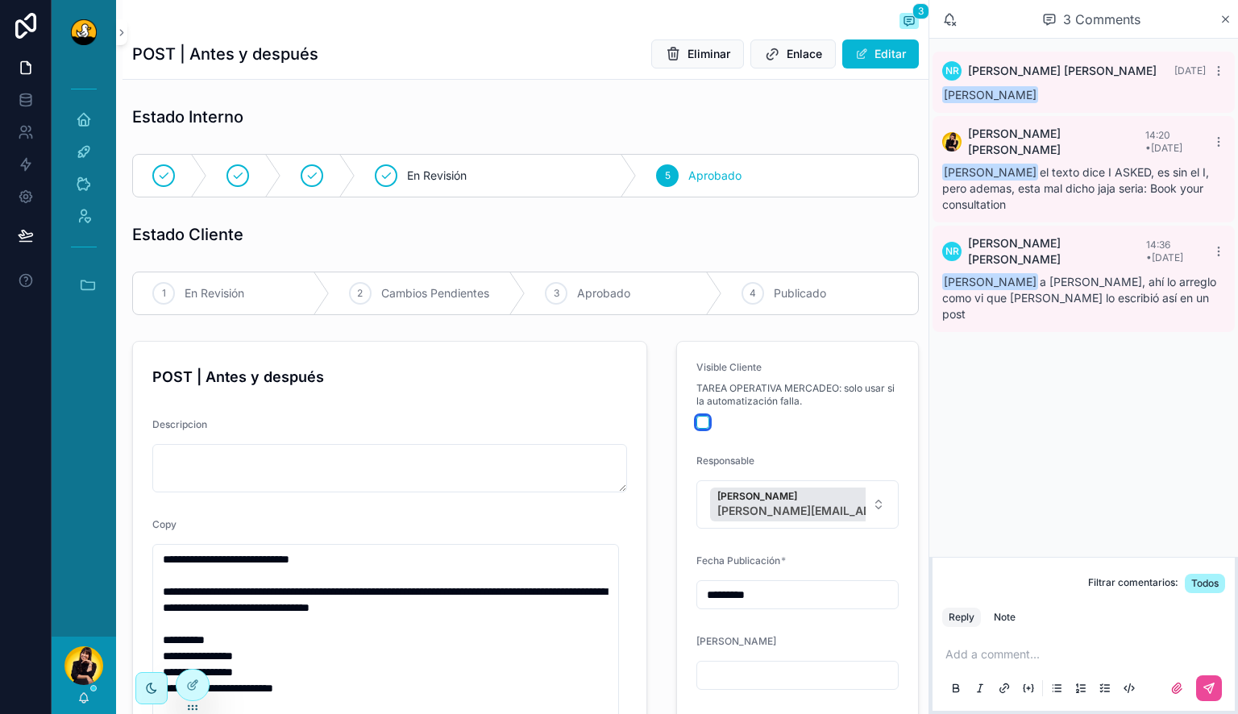
click at [697, 424] on button "scrollable content" at bounding box center [702, 422] width 13 height 13
click at [205, 301] on div "1 En Revisión" at bounding box center [231, 293] width 197 height 42
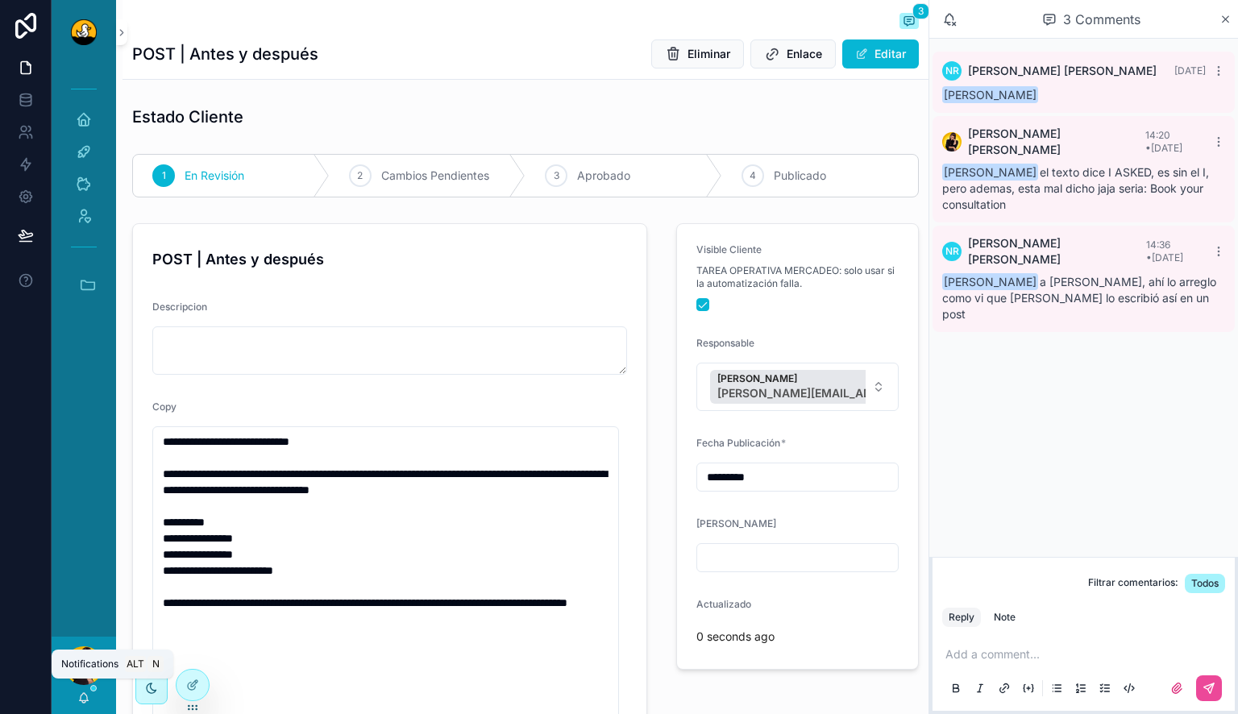
click at [86, 699] on icon "scrollable content" at bounding box center [83, 697] width 13 height 13
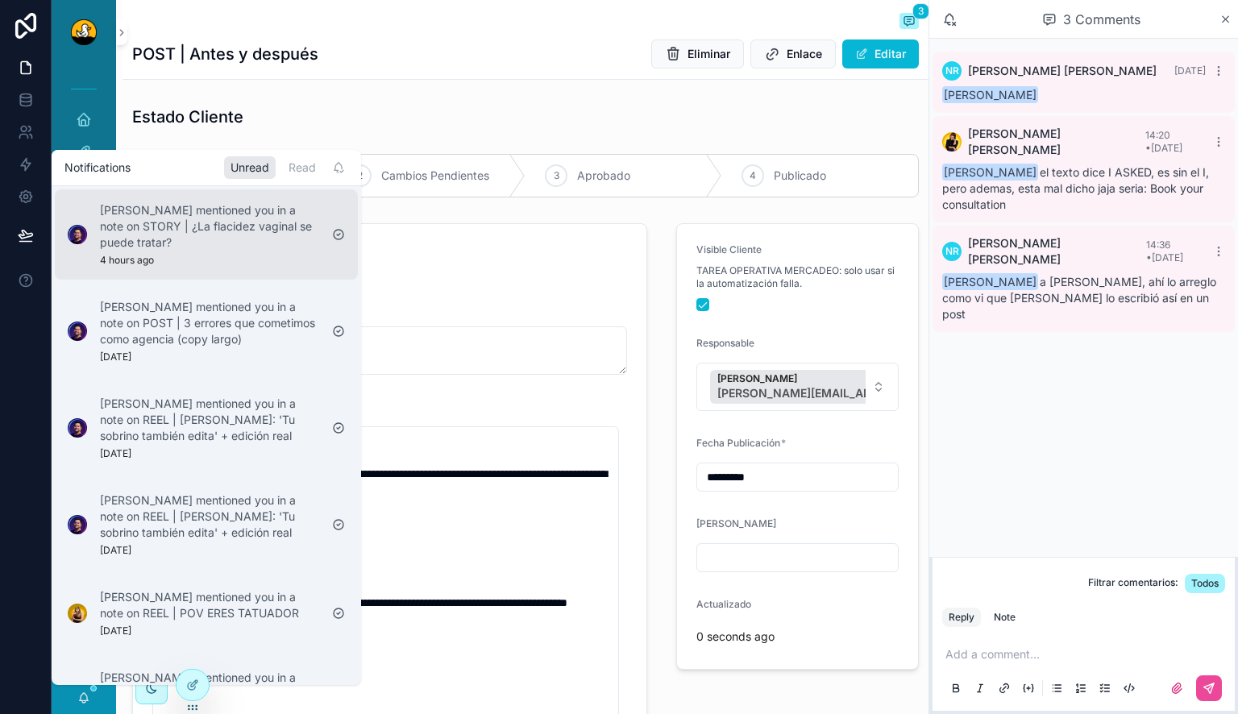
click at [239, 234] on p "Lucas Mateus mentioned you in a note on STORY | ¿La flacidez vaginal se puede t…" at bounding box center [209, 226] width 219 height 48
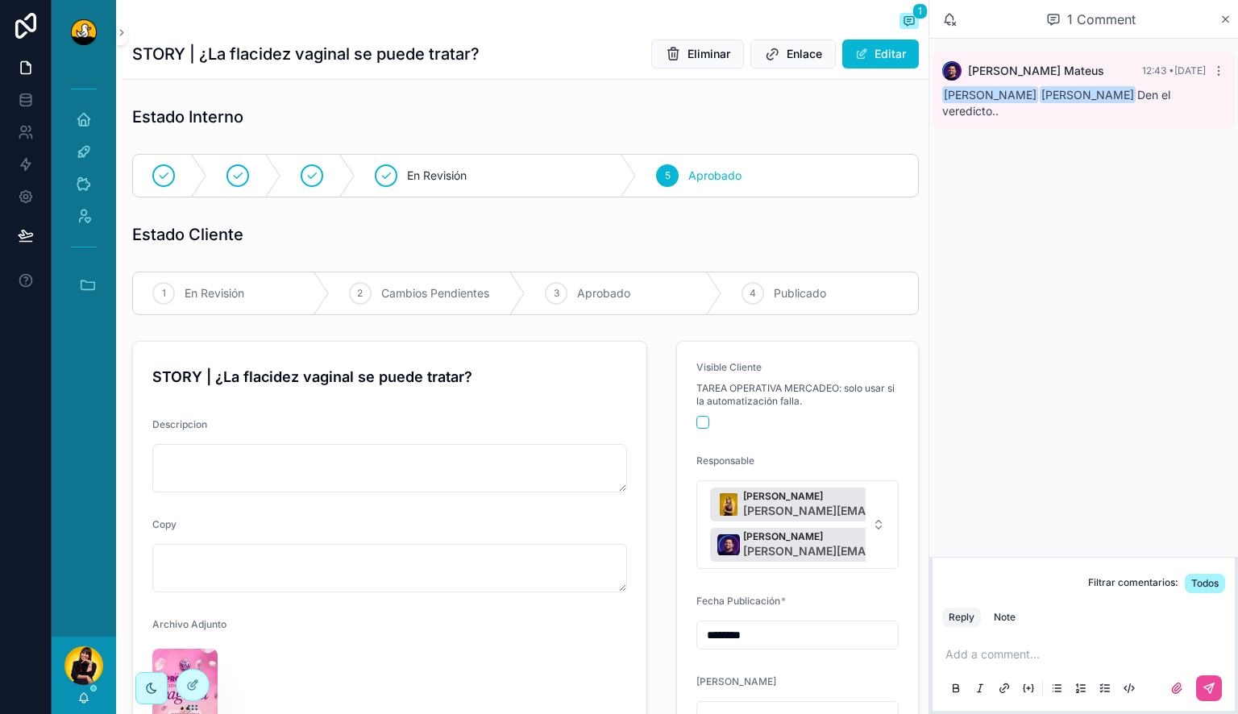
click at [999, 650] on p "scrollable content" at bounding box center [1086, 654] width 283 height 16
click at [1209, 687] on icon "scrollable content" at bounding box center [1211, 686] width 6 height 6
click at [89, 695] on icon "scrollable content" at bounding box center [83, 697] width 13 height 13
click at [545, 518] on div "Copy" at bounding box center [389, 527] width 475 height 19
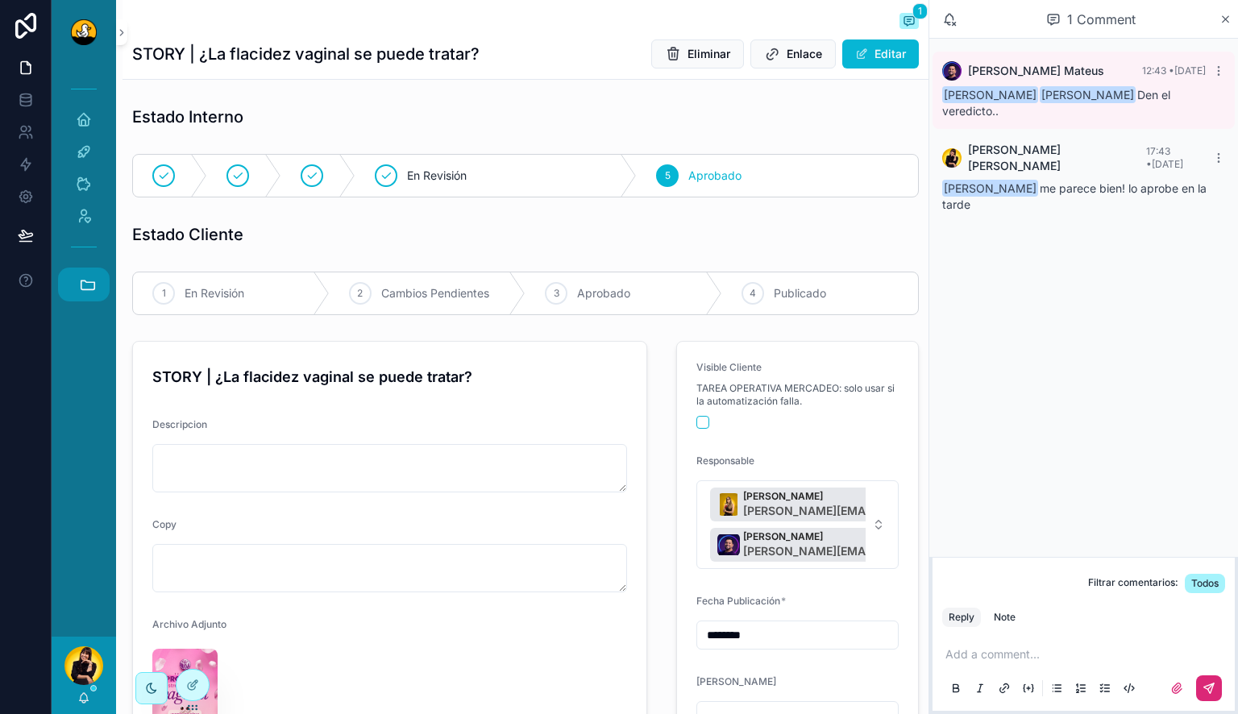
click at [84, 285] on icon "scrollable content" at bounding box center [88, 285] width 18 height 18
click at [81, 341] on link "DS Duck Studios" at bounding box center [88, 328] width 44 height 34
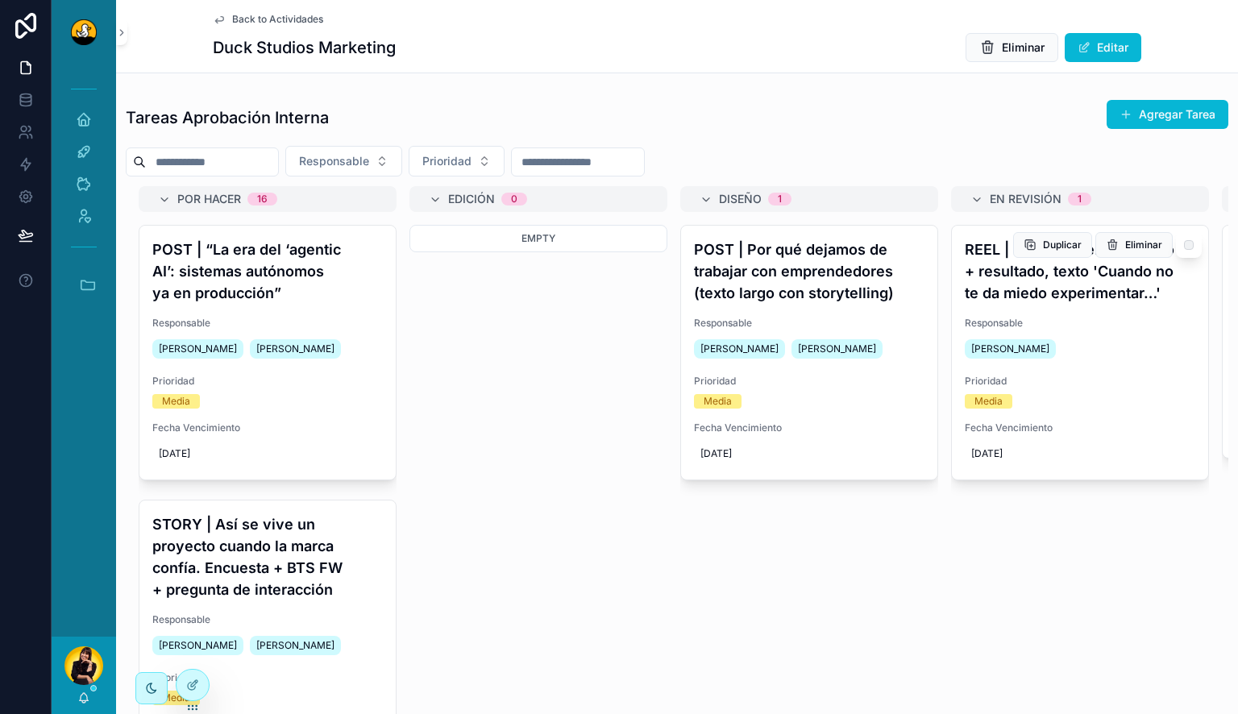
click at [1060, 292] on h4 "REEL | Cultura interna: equipo + resultado, texto 'Cuando no te da miedo experi…" at bounding box center [1080, 271] width 230 height 65
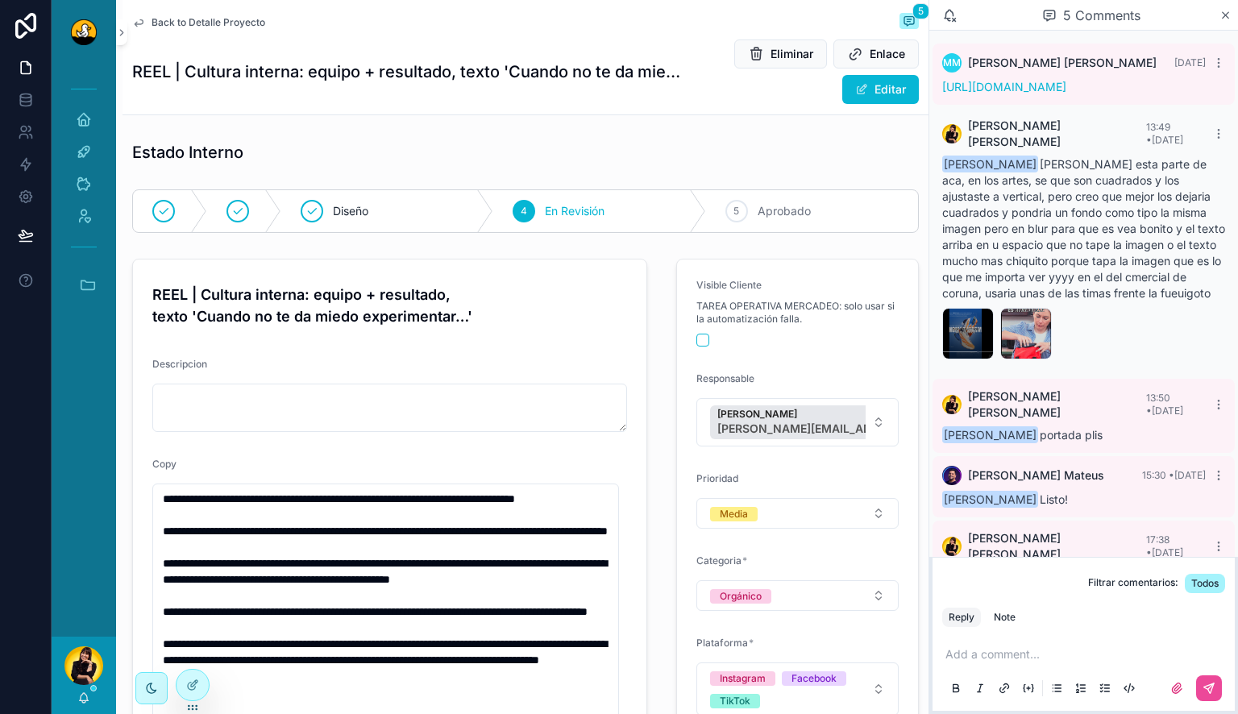
scroll to position [142, 0]
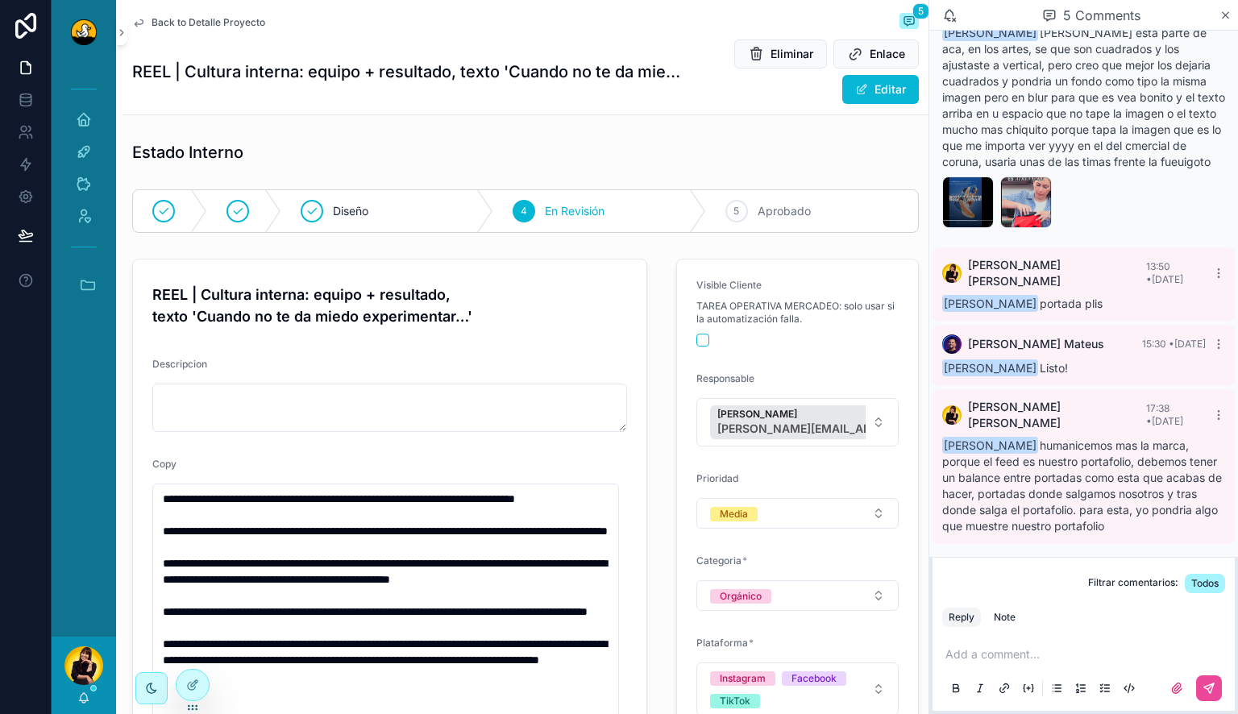
click at [170, 22] on span "Back to Detalle Proyecto" at bounding box center [208, 22] width 114 height 13
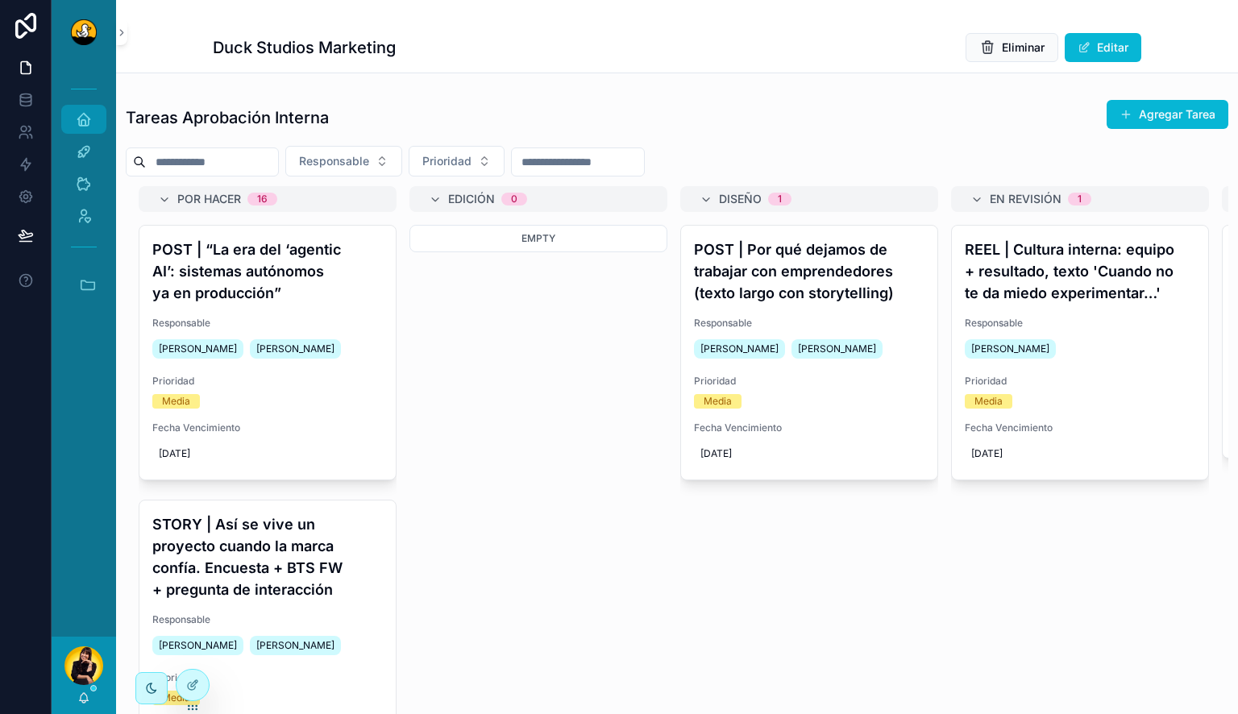
click at [81, 123] on icon "scrollable content" at bounding box center [84, 119] width 16 height 16
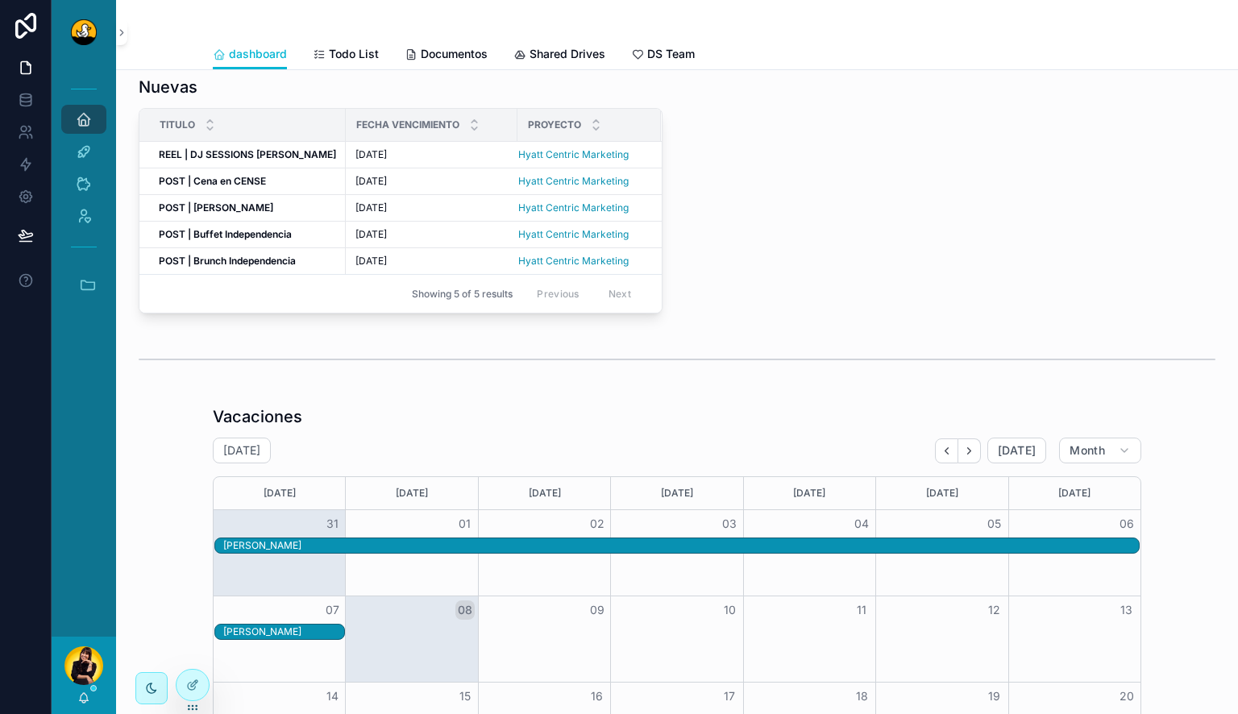
scroll to position [967, 0]
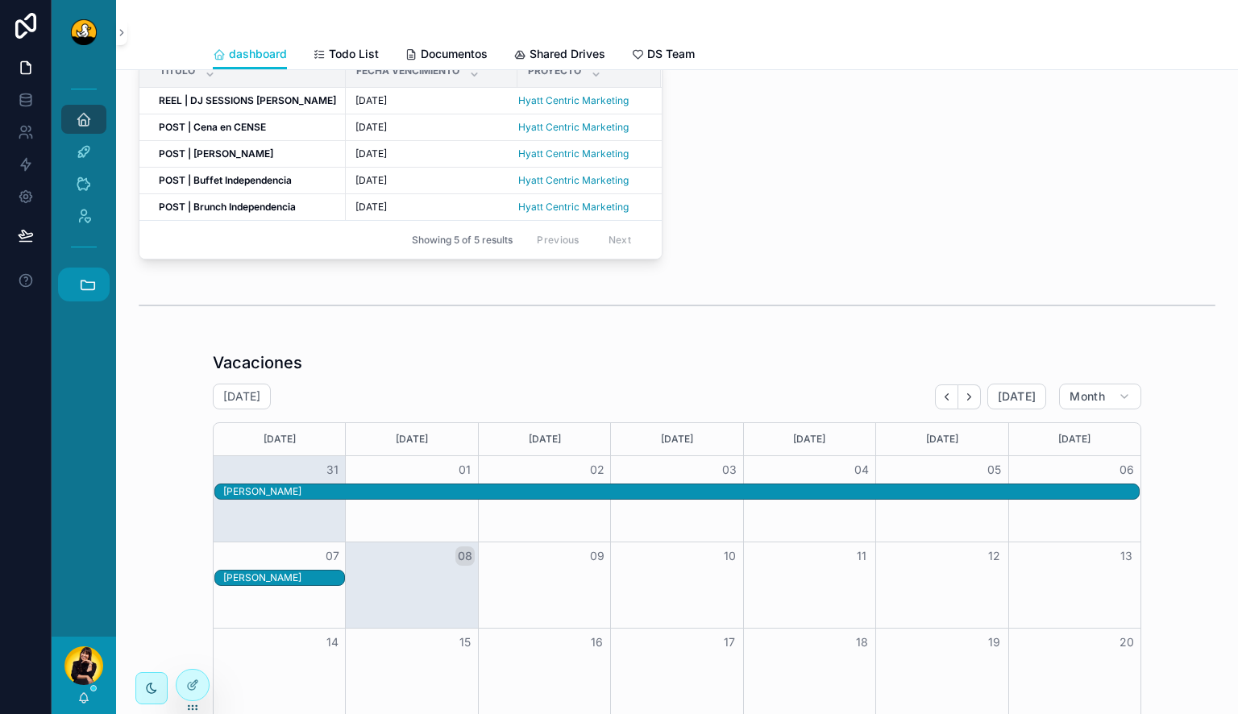
click at [105, 294] on button "Accesos rápidos" at bounding box center [84, 285] width 52 height 34
click at [89, 366] on span "JB" at bounding box center [83, 372] width 18 height 18
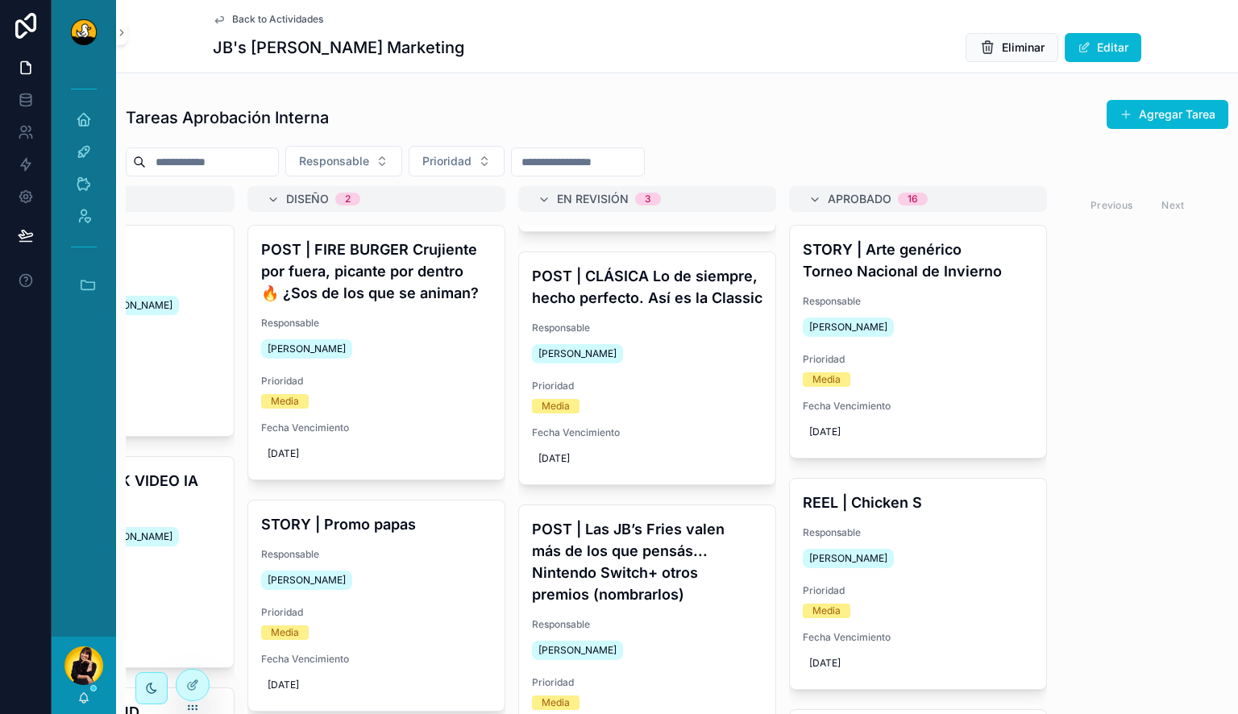
scroll to position [226, 0]
click at [638, 336] on div "POST | CLÁSICA Lo de siempre, hecho perfecto. Así es la Classic Responsable Lew…" at bounding box center [647, 369] width 256 height 232
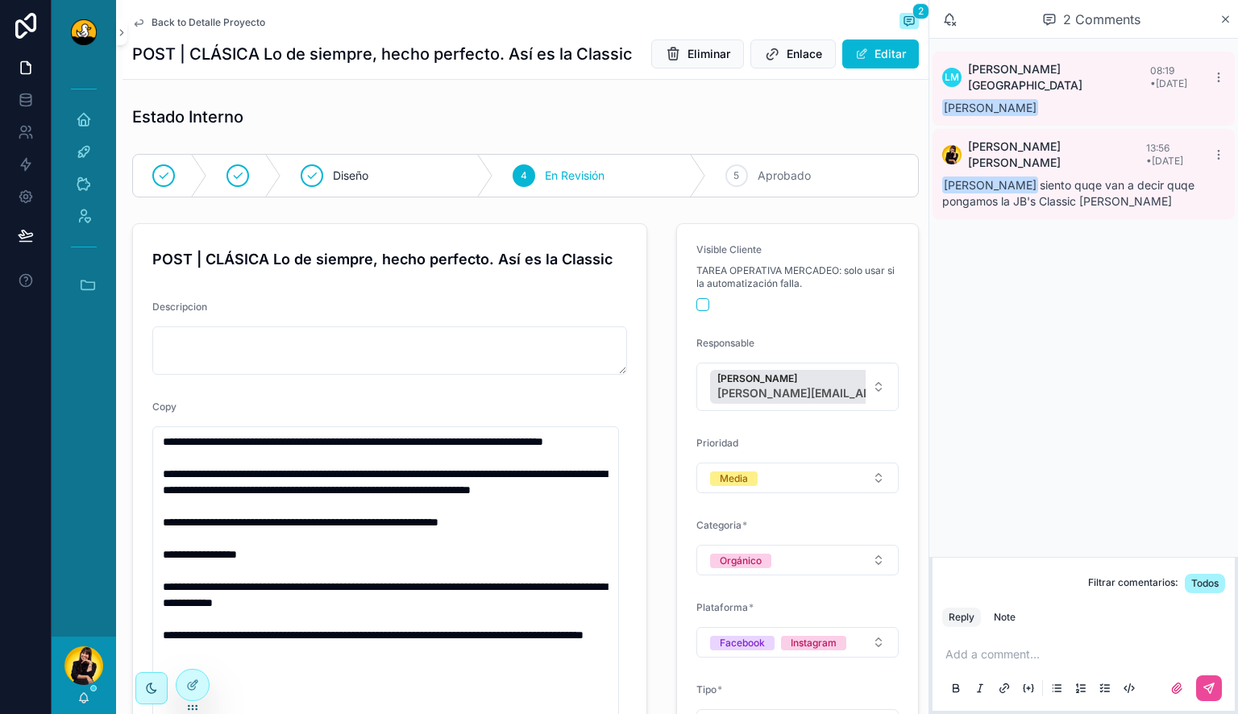
click at [229, 23] on span "Back to Detalle Proyecto" at bounding box center [208, 22] width 114 height 13
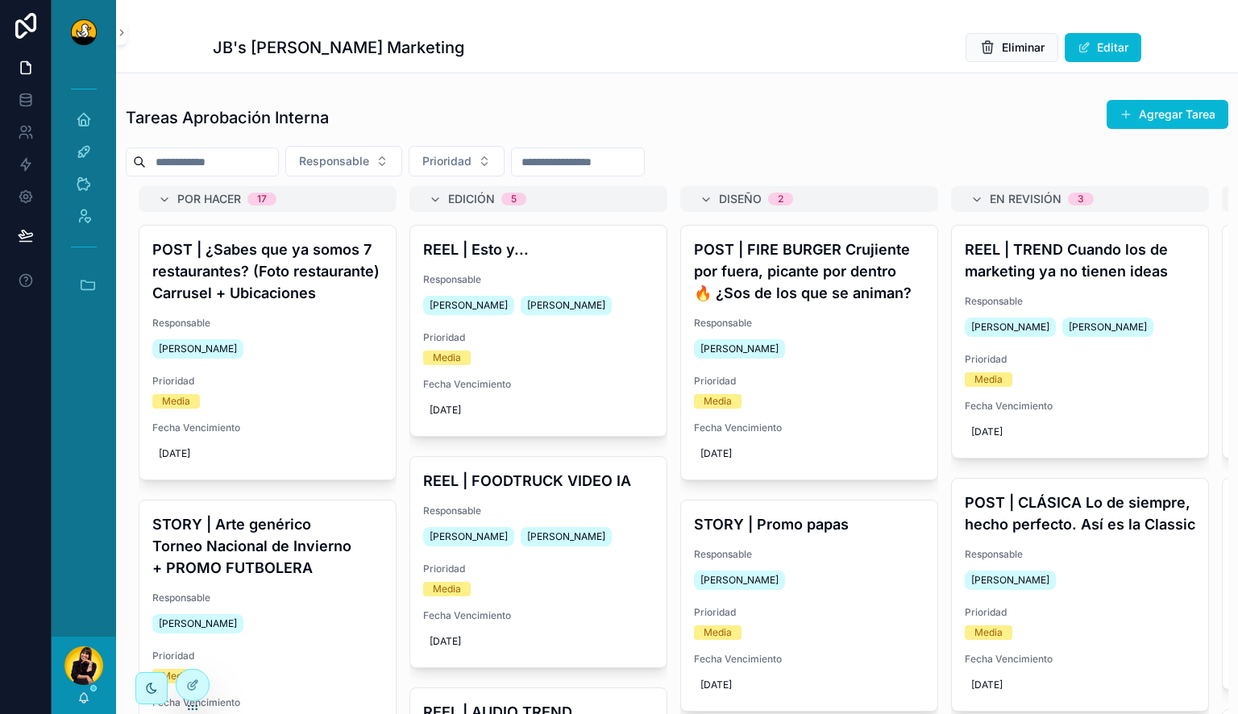
drag, startPoint x: 98, startPoint y: 232, endPoint x: 81, endPoint y: 316, distance: 85.7
click at [67, 330] on div "Inicio Actividades Clientes Admin Accesos rápidos DS Duck Studios JB JBs Burger…" at bounding box center [84, 350] width 64 height 572
click at [92, 291] on icon "scrollable content" at bounding box center [88, 285] width 18 height 18
click at [84, 508] on span "HC" at bounding box center [83, 504] width 18 height 18
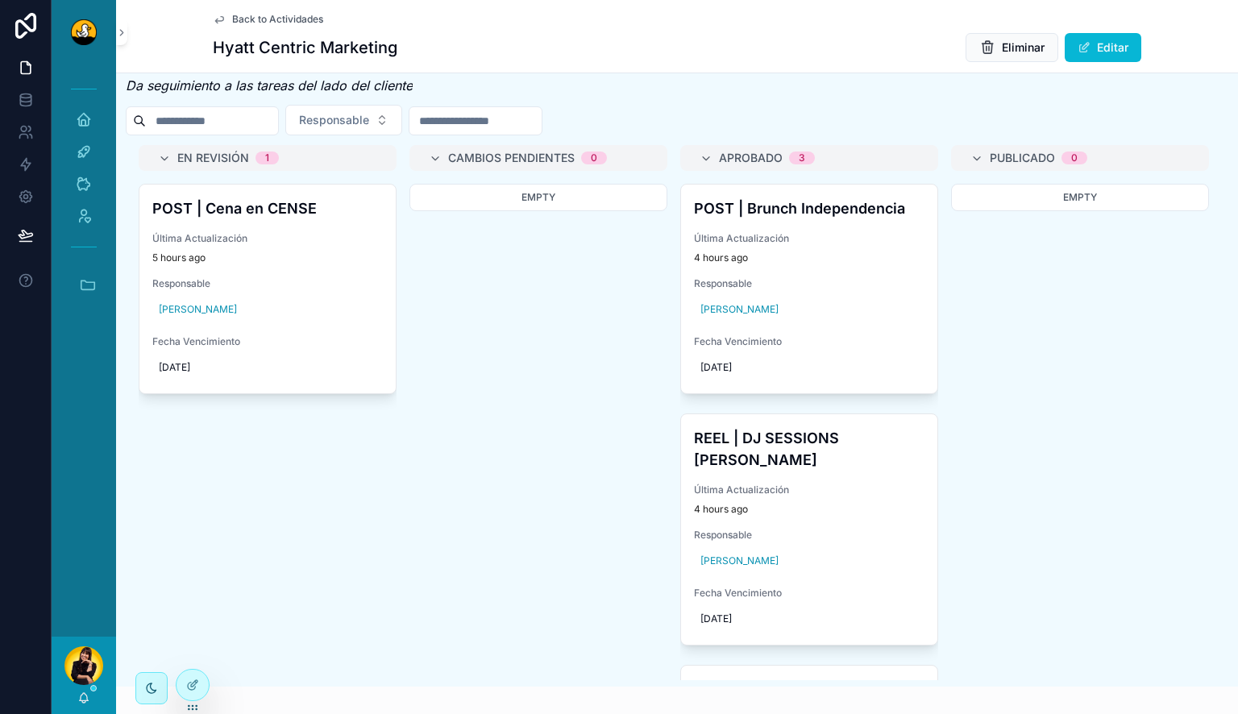
scroll to position [739, 0]
click at [347, 246] on span "Última Actualización" at bounding box center [267, 239] width 230 height 13
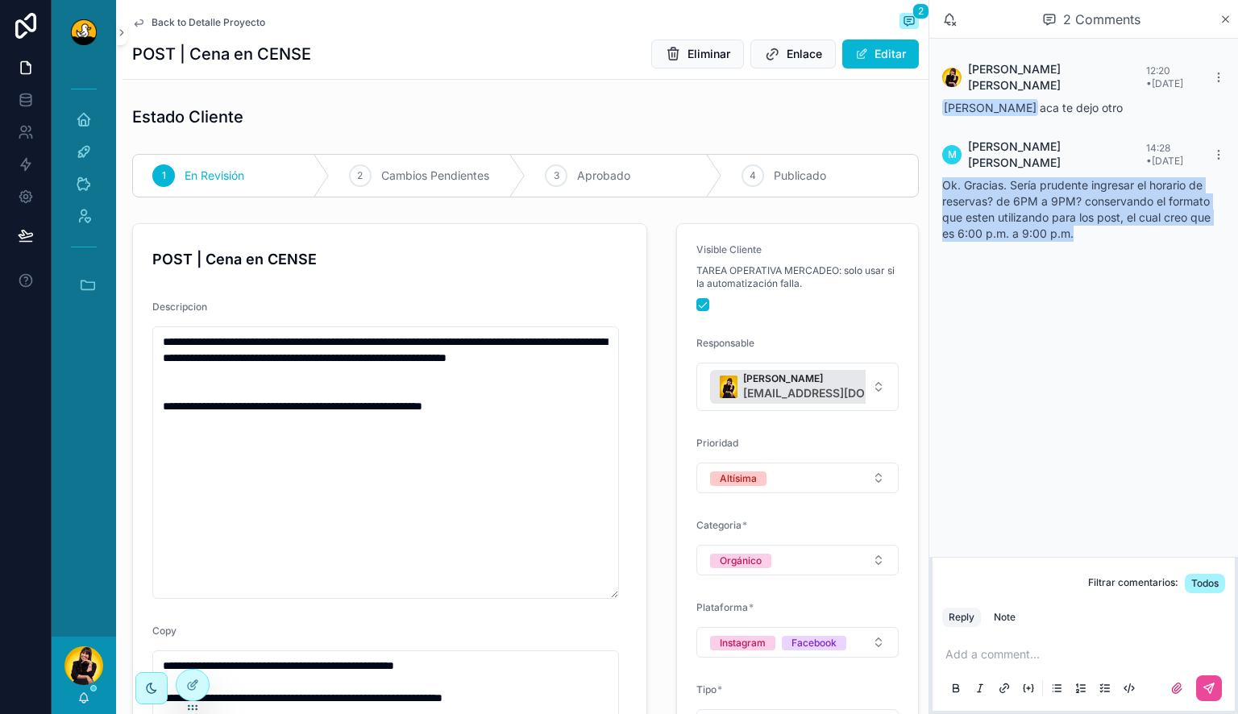
drag, startPoint x: 1131, startPoint y: 220, endPoint x: 932, endPoint y: 166, distance: 207.0
click at [932, 166] on div "[PERSON_NAME] 12:20 • [DATE] [PERSON_NAME] aca te dejo otro M [PERSON_NAME] 14:…" at bounding box center [1083, 152] width 309 height 226
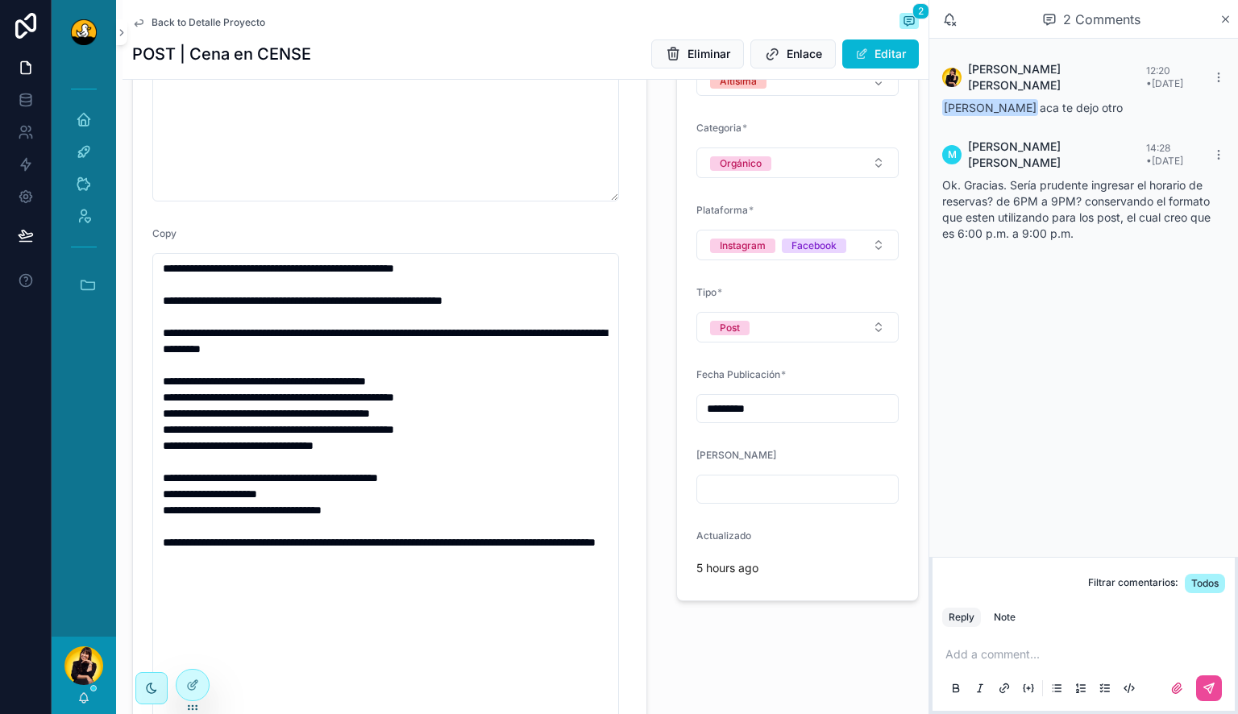
scroll to position [398, 0]
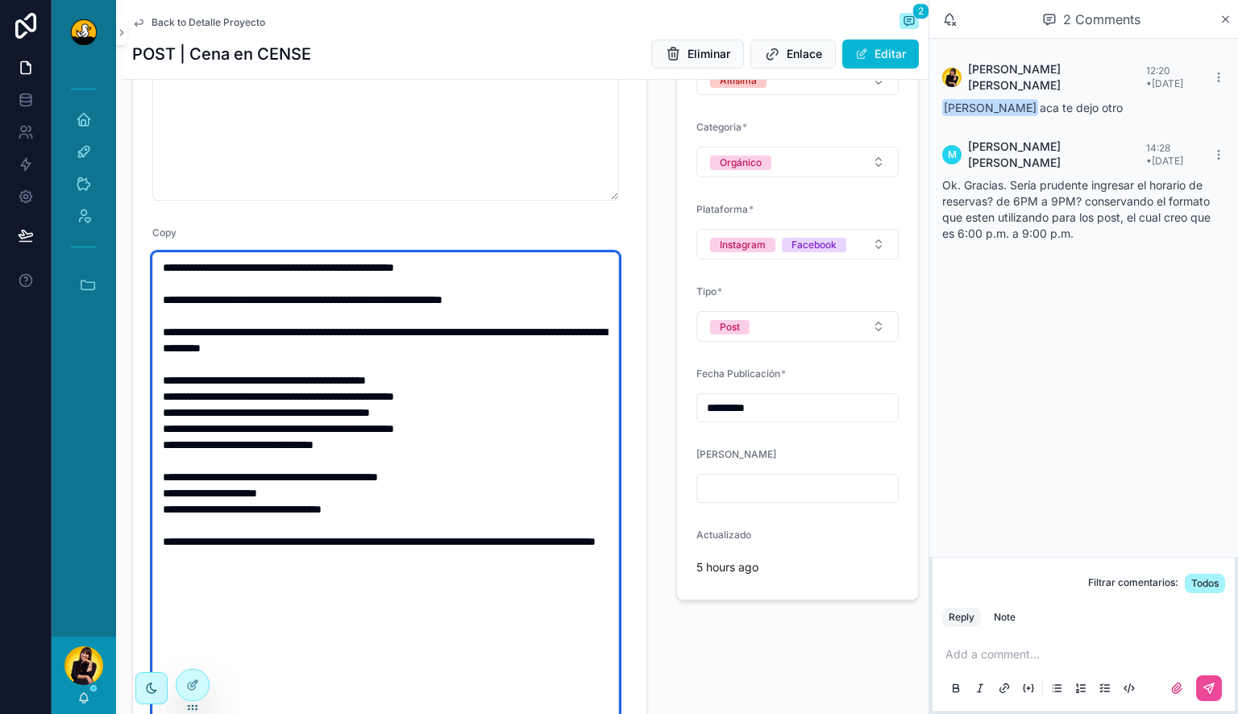
click at [403, 508] on textarea "**********" at bounding box center [385, 501] width 467 height 498
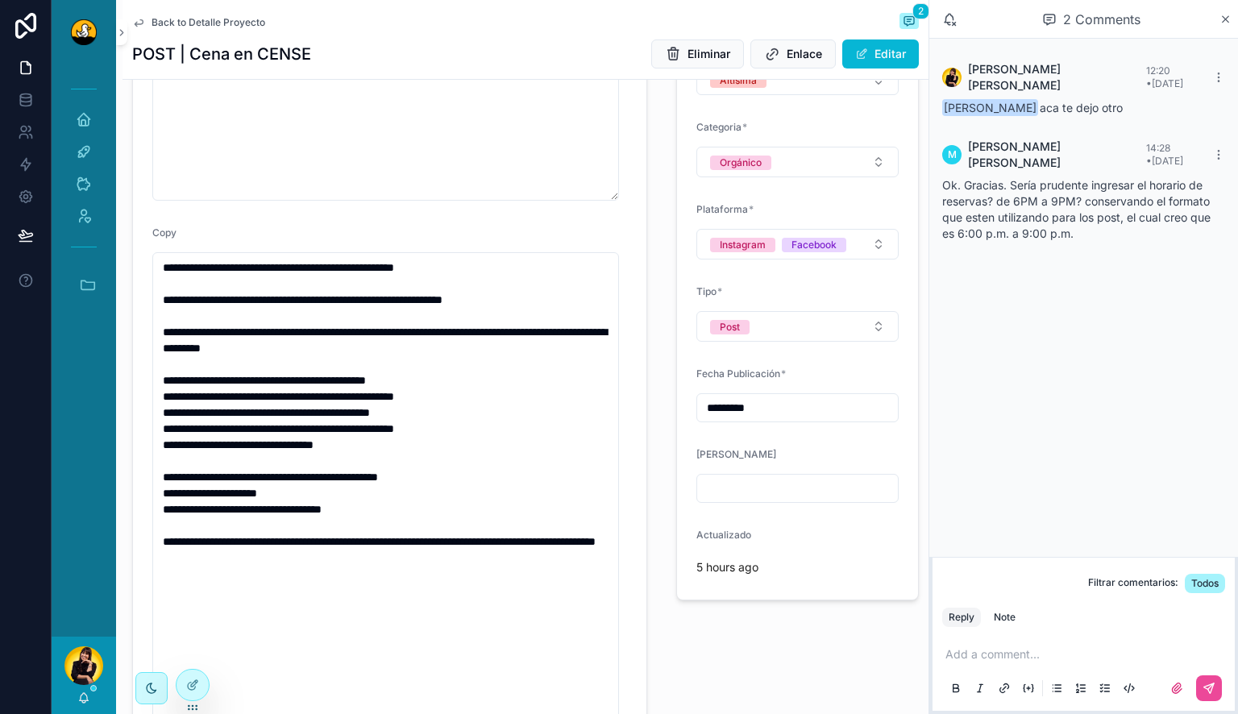
click at [640, 638] on div "**********" at bounding box center [389, 447] width 534 height 1257
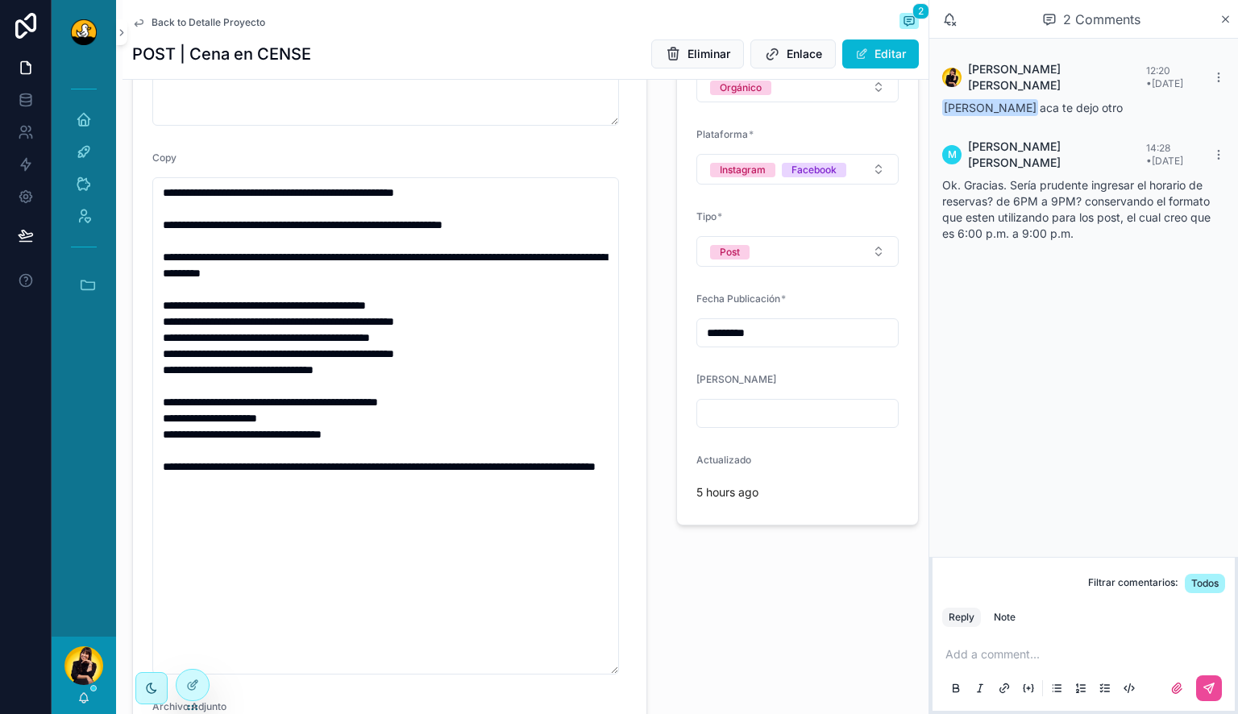
scroll to position [474, 0]
click at [1044, 662] on p "scrollable content" at bounding box center [1086, 654] width 283 height 16
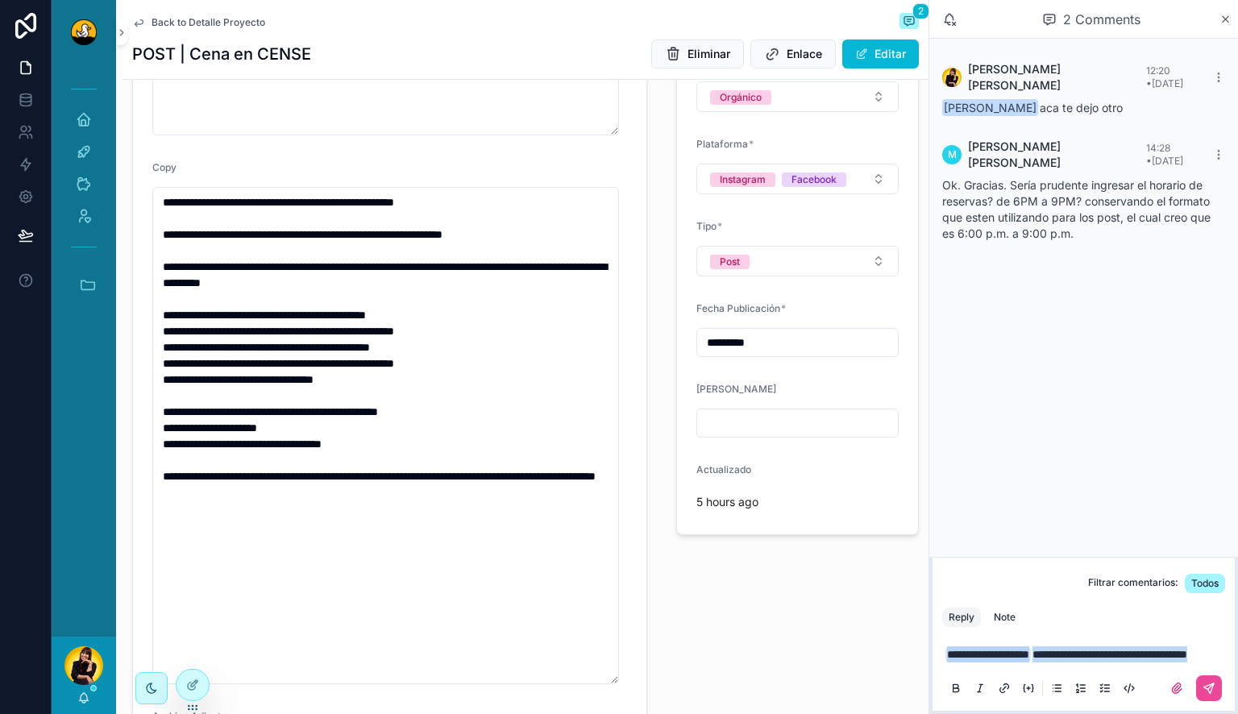
drag, startPoint x: 1048, startPoint y: 660, endPoint x: 862, endPoint y: 620, distance: 190.5
click at [862, 620] on div "**********" at bounding box center [645, 357] width 1186 height 714
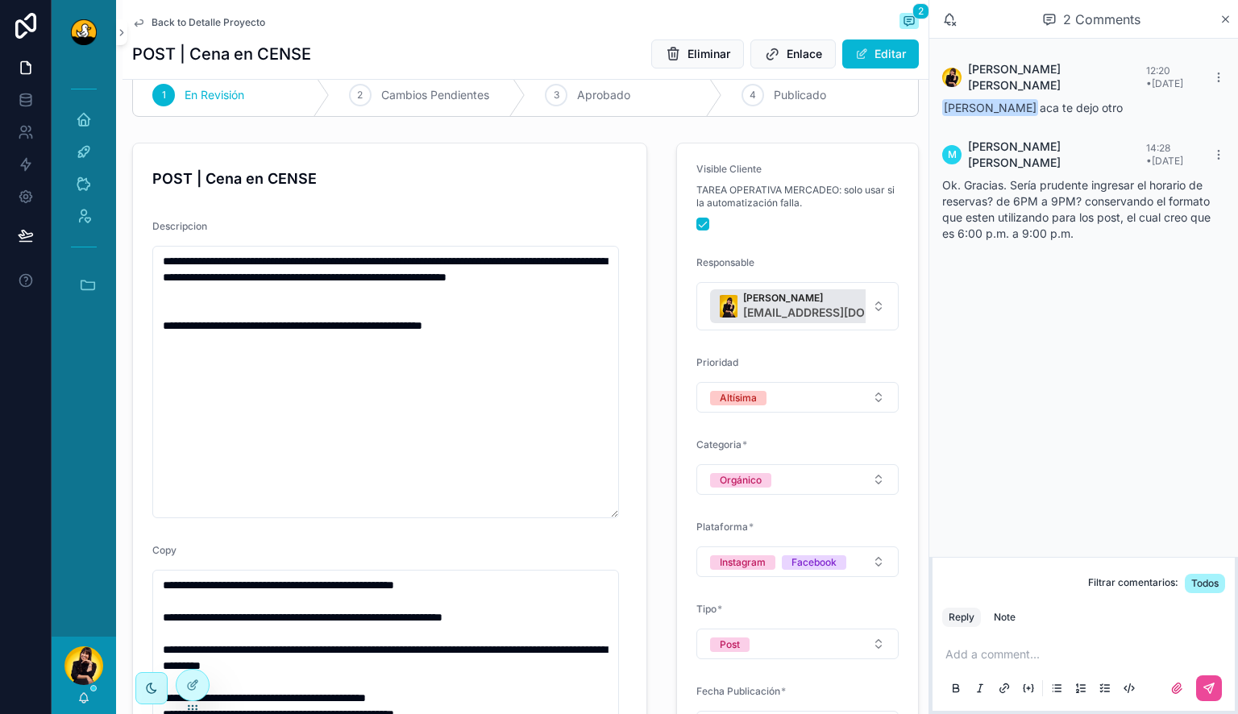
scroll to position [0, 0]
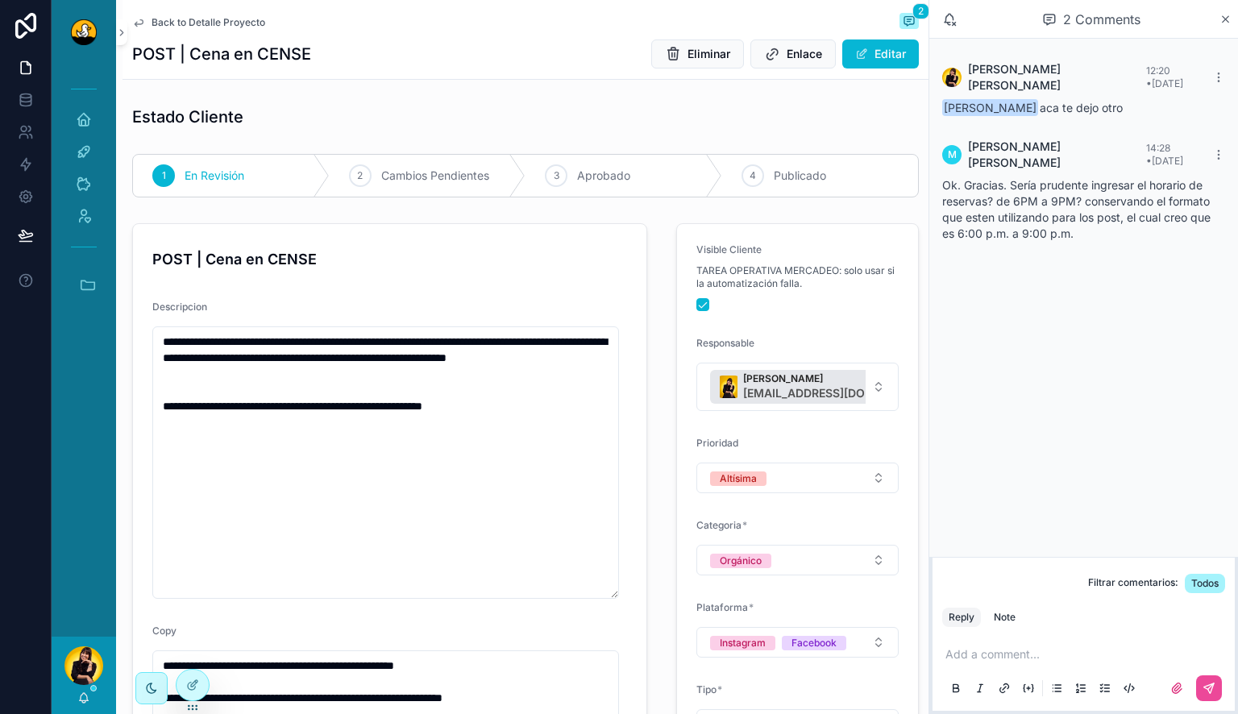
click at [215, 19] on span "Back to Detalle Proyecto" at bounding box center [208, 22] width 114 height 13
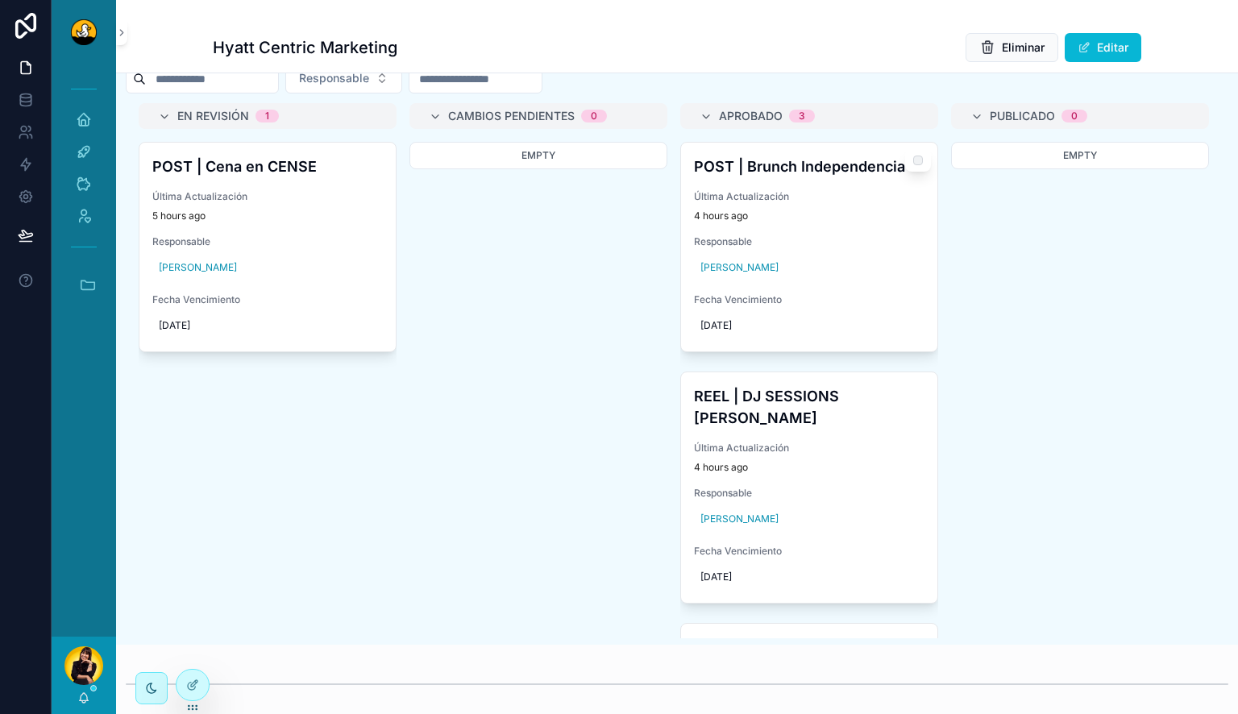
click at [851, 234] on div "POST | Brunch Independencia Última Actualización 4 hours ago Responsable [PERSO…" at bounding box center [809, 247] width 256 height 209
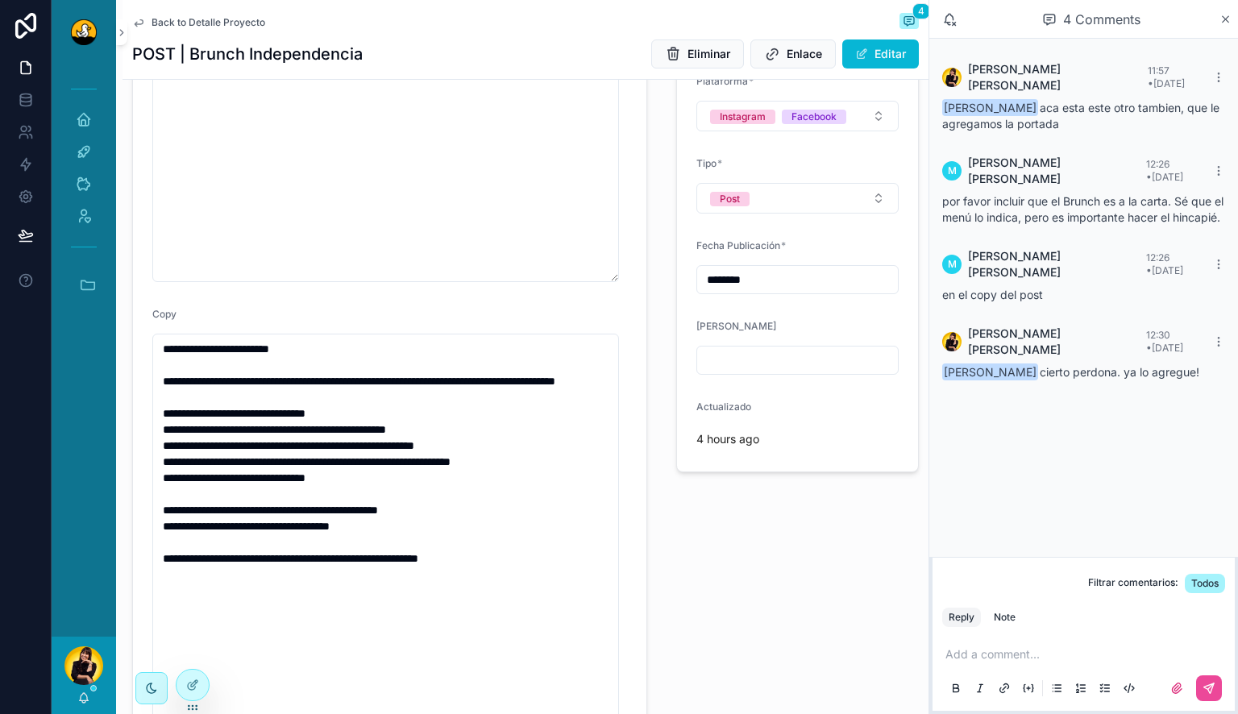
scroll to position [522, 0]
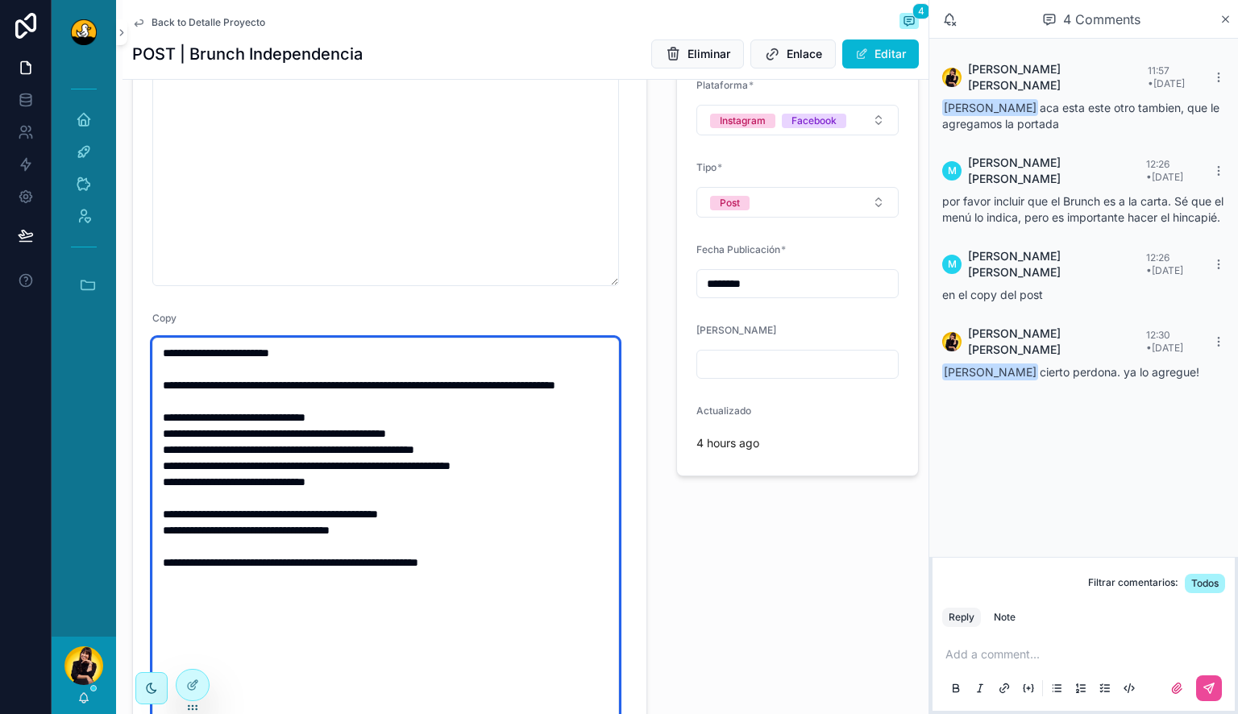
click at [387, 448] on textarea "**********" at bounding box center [385, 587] width 467 height 498
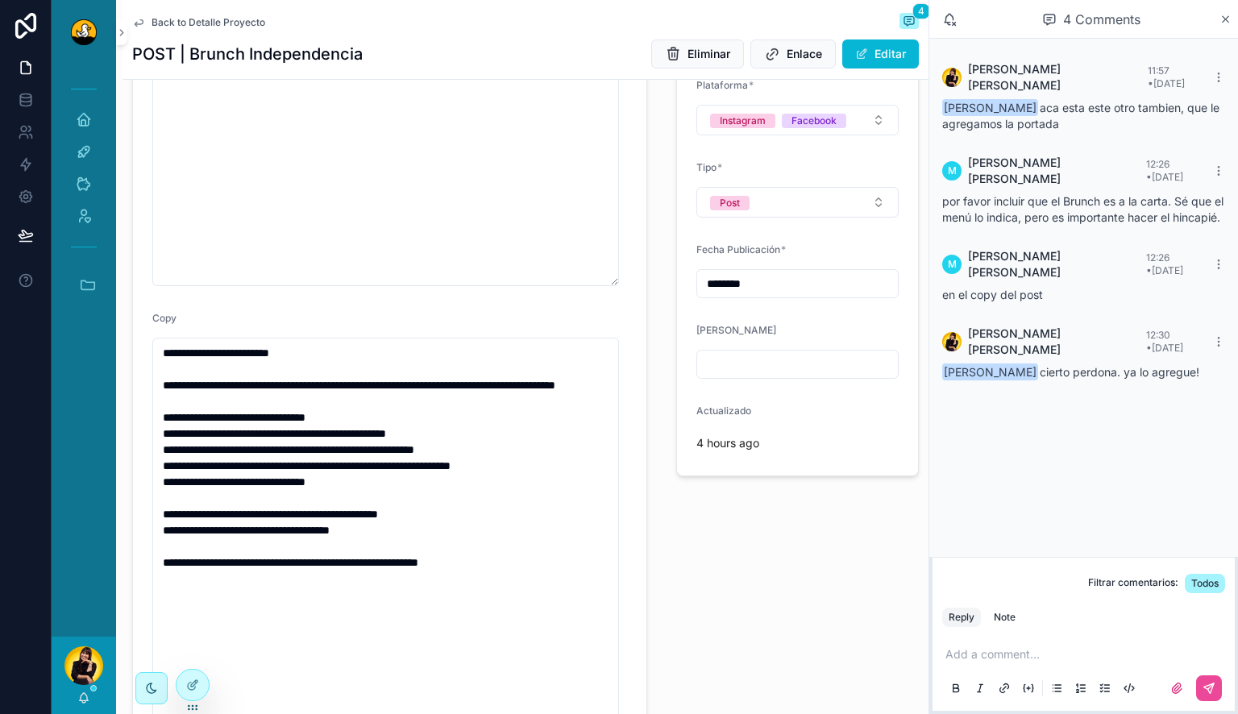
click at [704, 551] on div "Visible Cliente TAREA OPERATIVA MERCADEO: solo usar si la automatización falla.…" at bounding box center [797, 489] width 262 height 1589
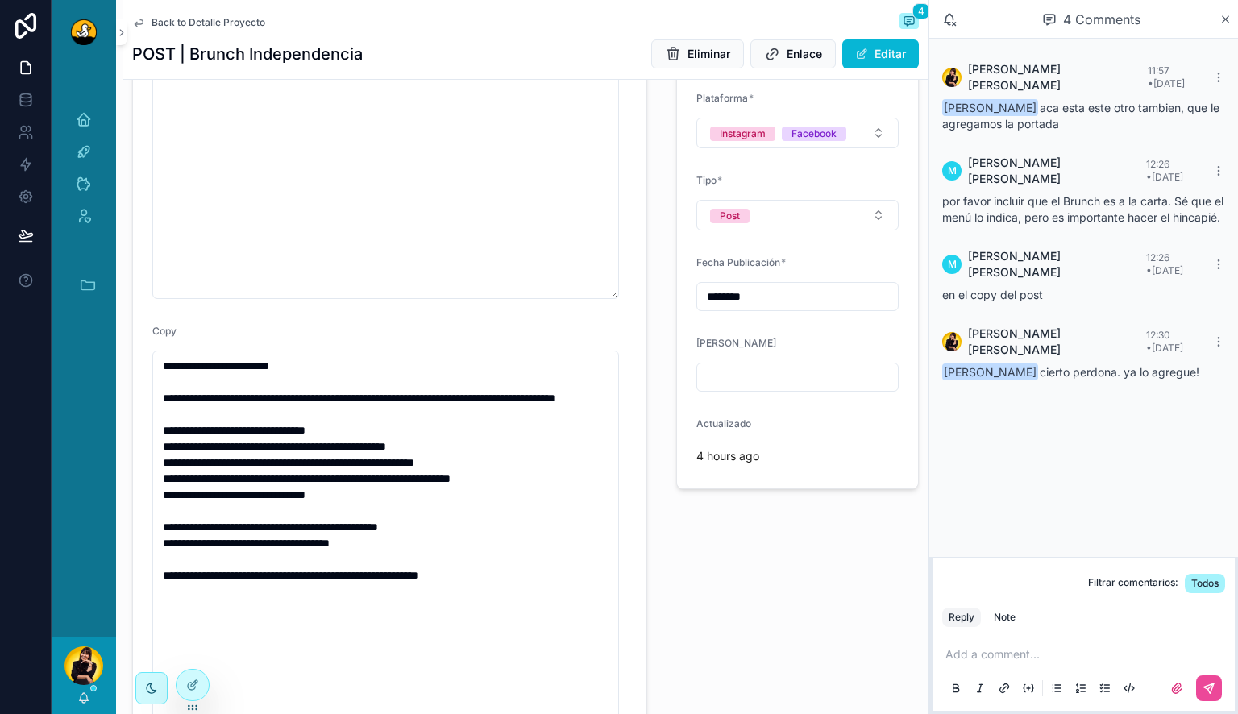
scroll to position [0, 0]
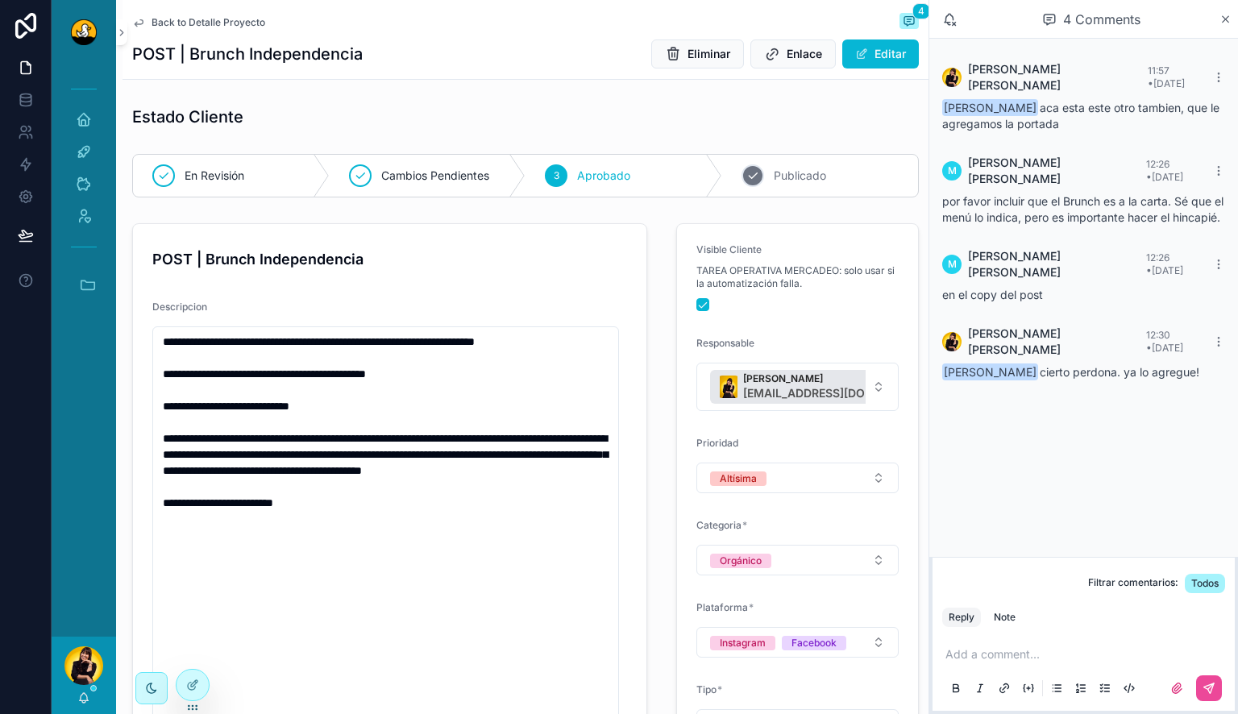
click at [783, 174] on span "Publicado" at bounding box center [800, 176] width 52 height 16
click at [191, 21] on span "Back to Detalle Proyecto" at bounding box center [208, 22] width 114 height 13
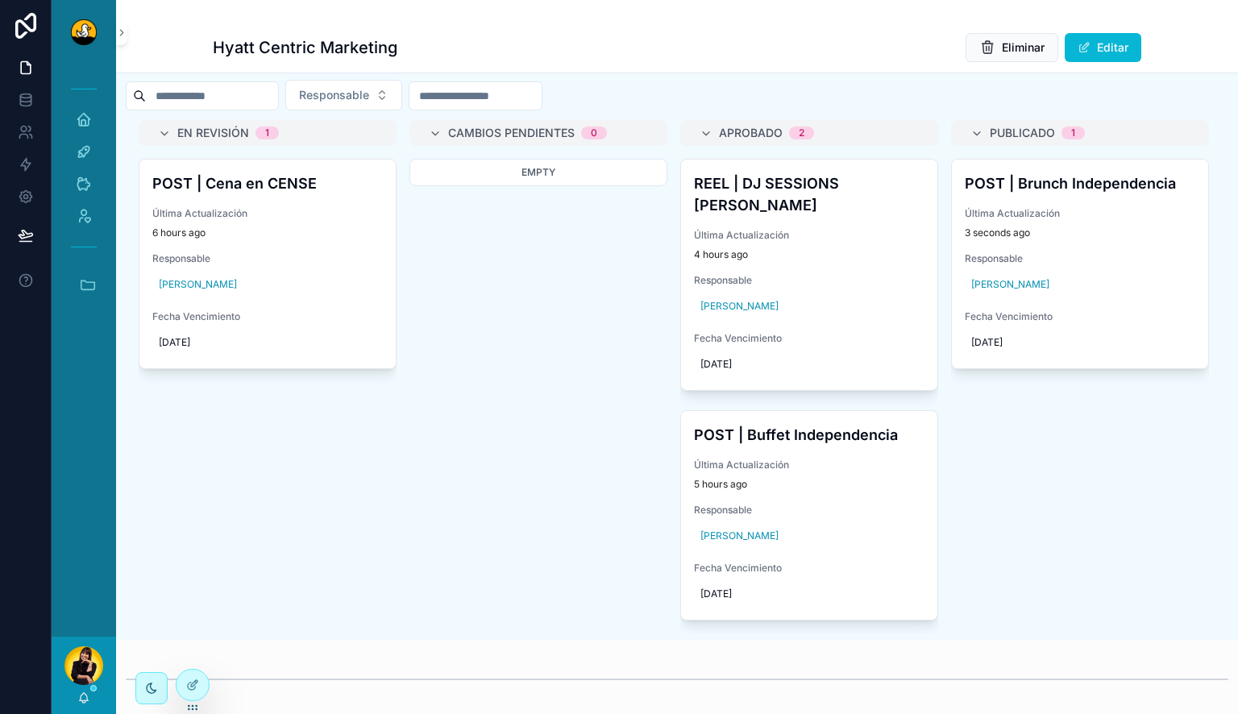
scroll to position [763, 0]
click at [833, 197] on h4 "REEL | DJ SESSIONS [PERSON_NAME]" at bounding box center [809, 196] width 230 height 44
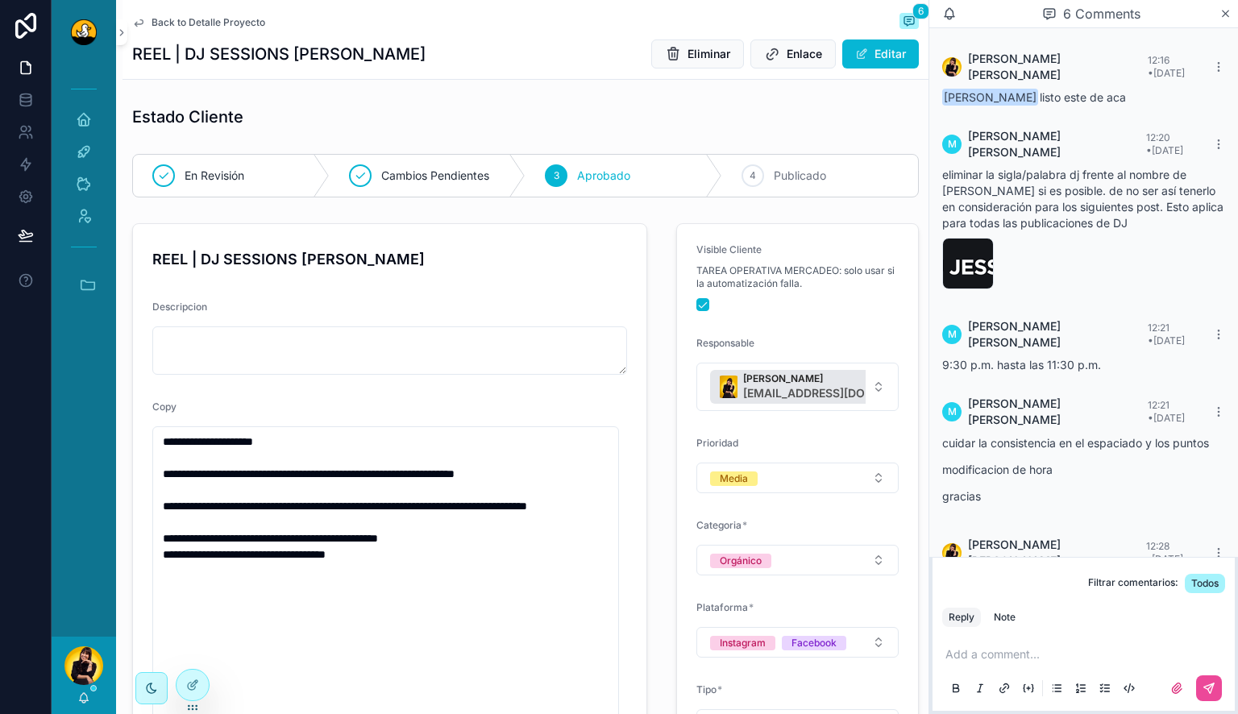
scroll to position [139, 0]
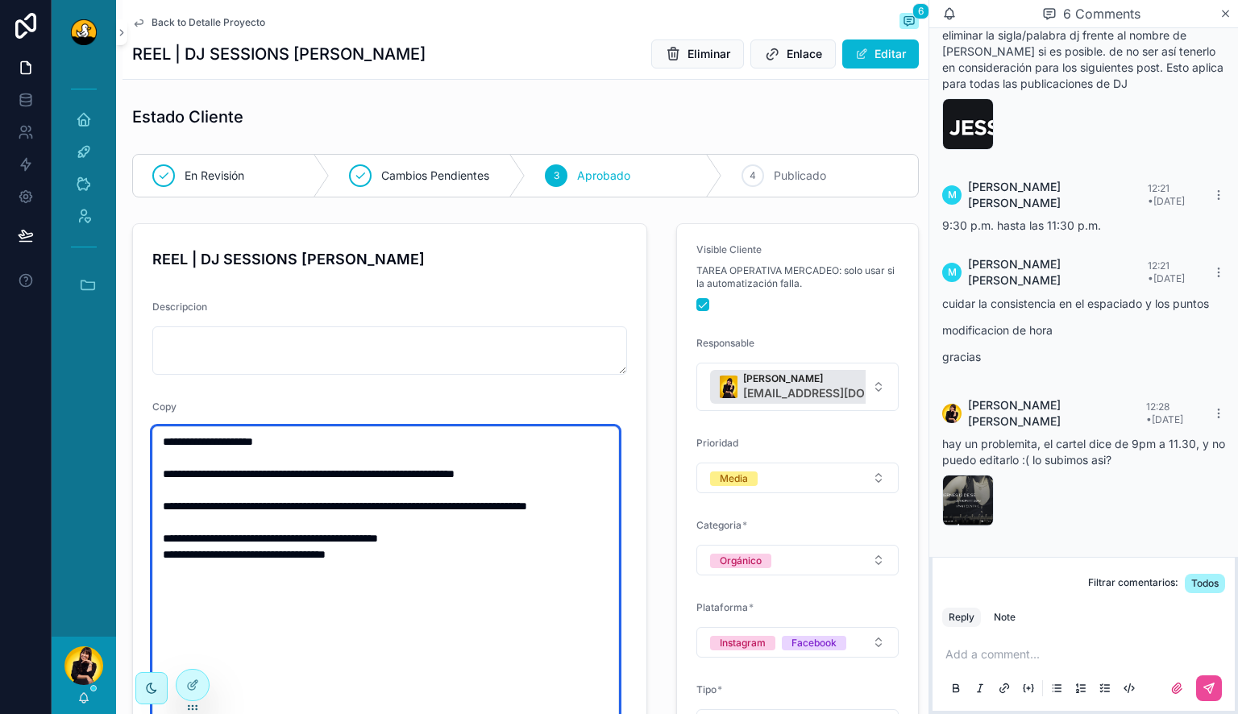
click at [409, 514] on textarea "**********" at bounding box center [385, 594] width 467 height 337
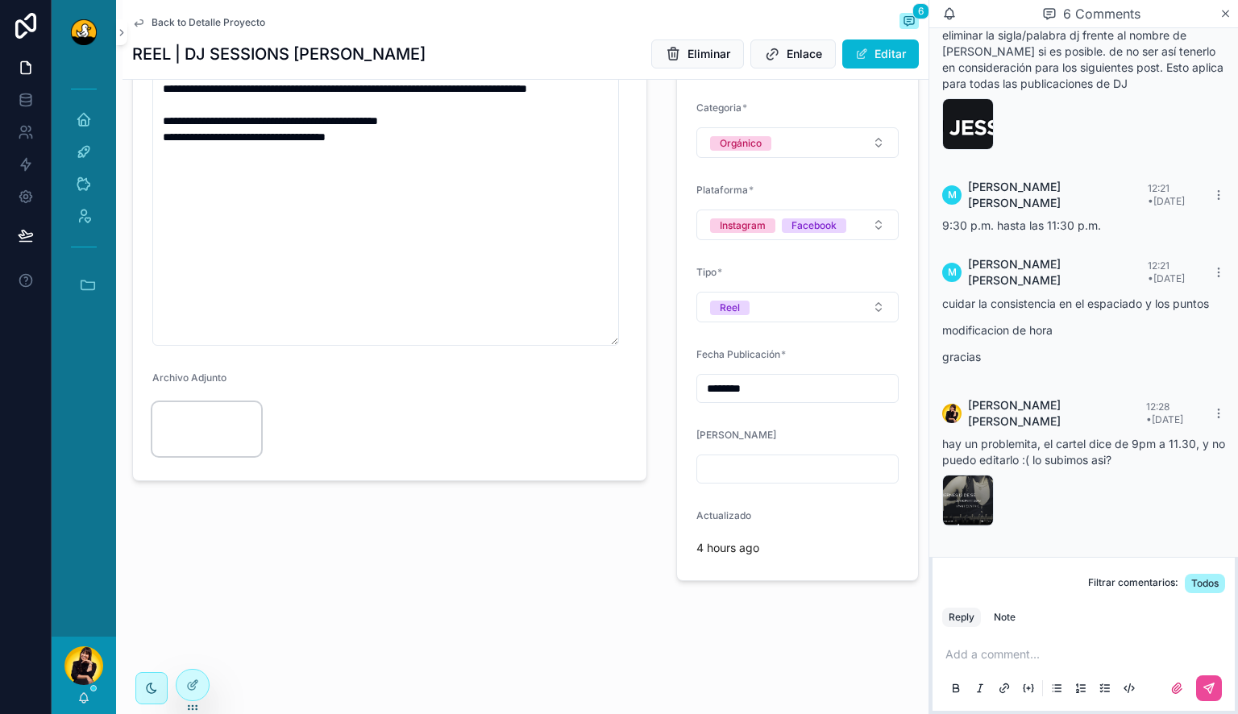
click at [186, 445] on video "scrollable content" at bounding box center [206, 429] width 109 height 55
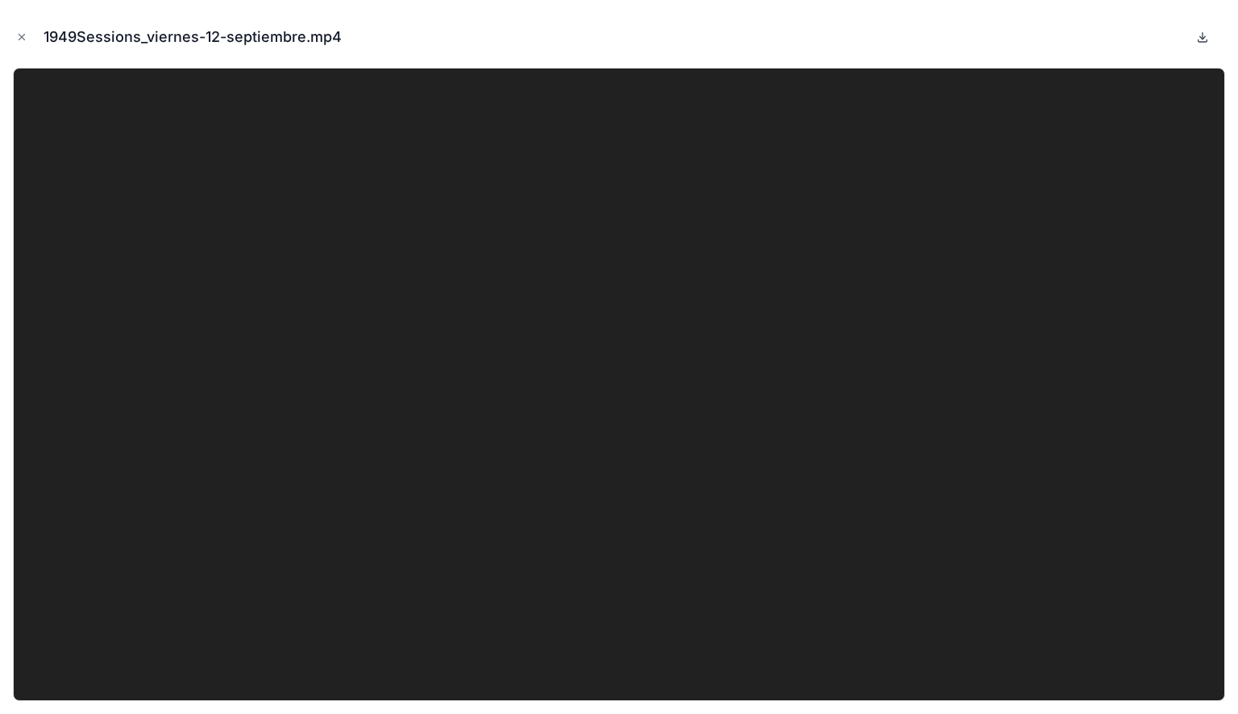
click at [1201, 37] on icon at bounding box center [1203, 37] width 6 height 2
